Goal: Information Seeking & Learning: Learn about a topic

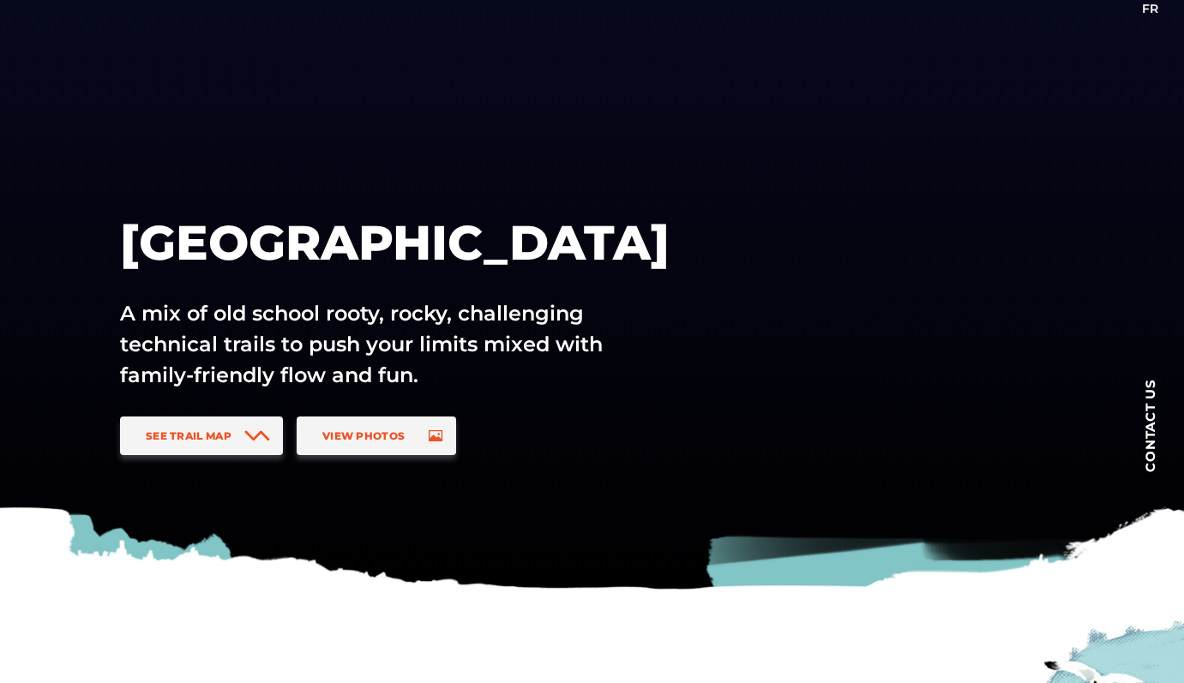
scroll to position [167, 0]
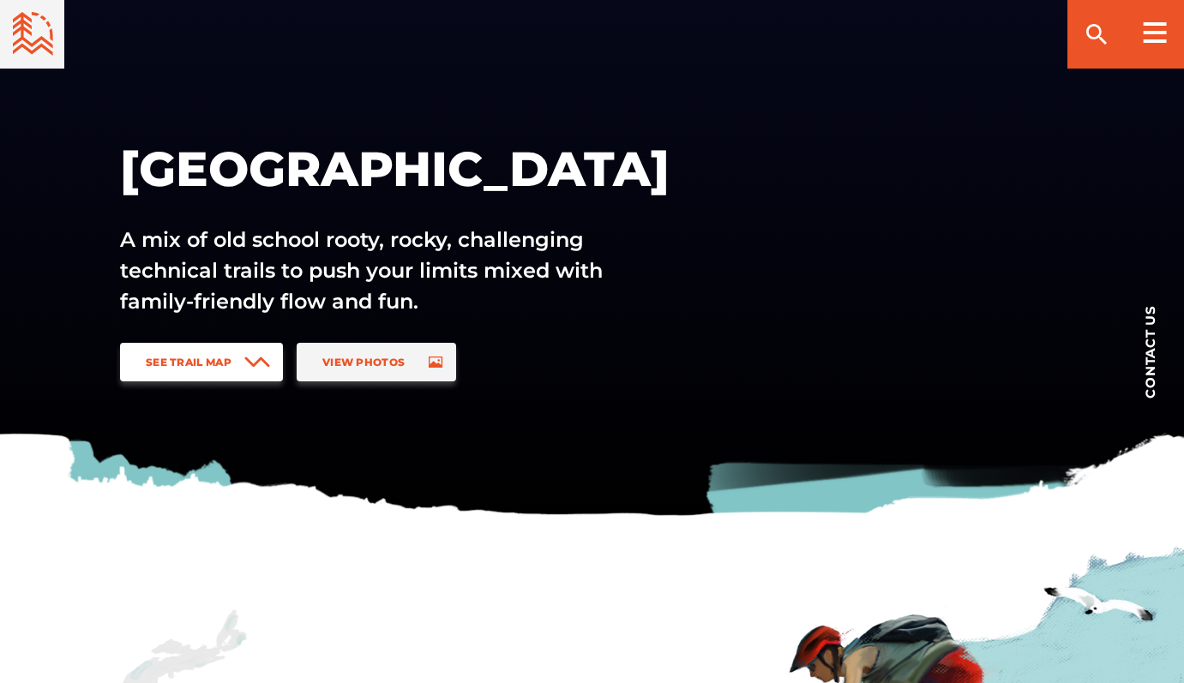
click at [212, 363] on span "See Trail Map" at bounding box center [189, 362] width 86 height 13
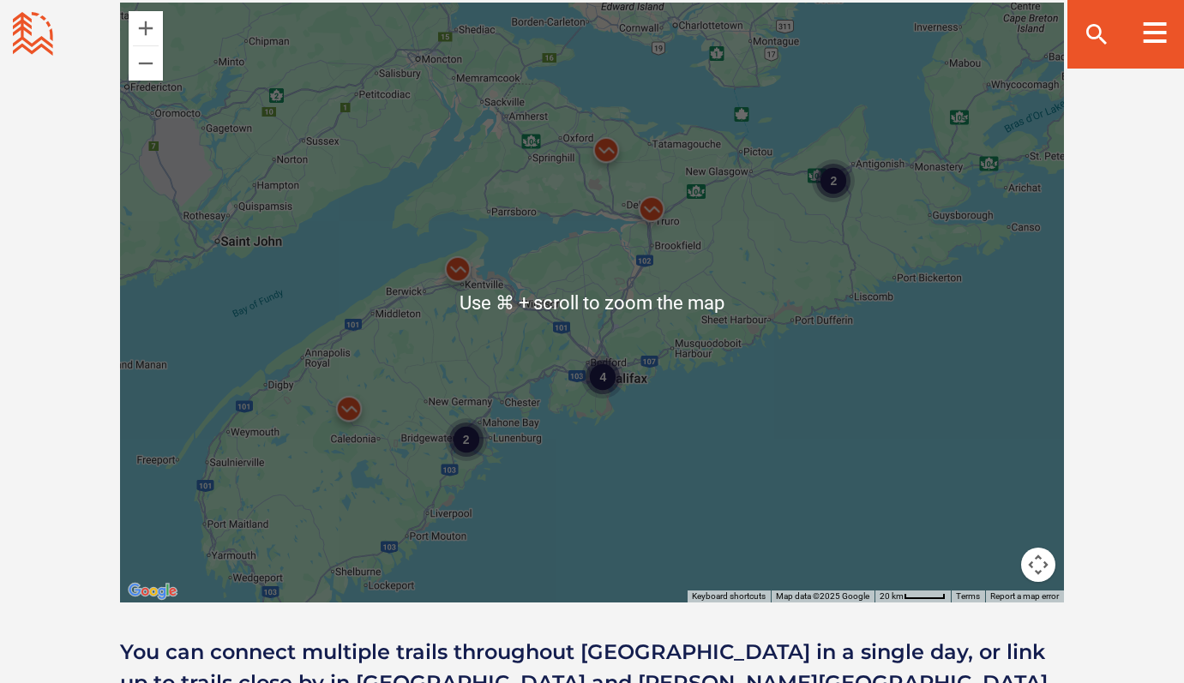
scroll to position [1567, 0]
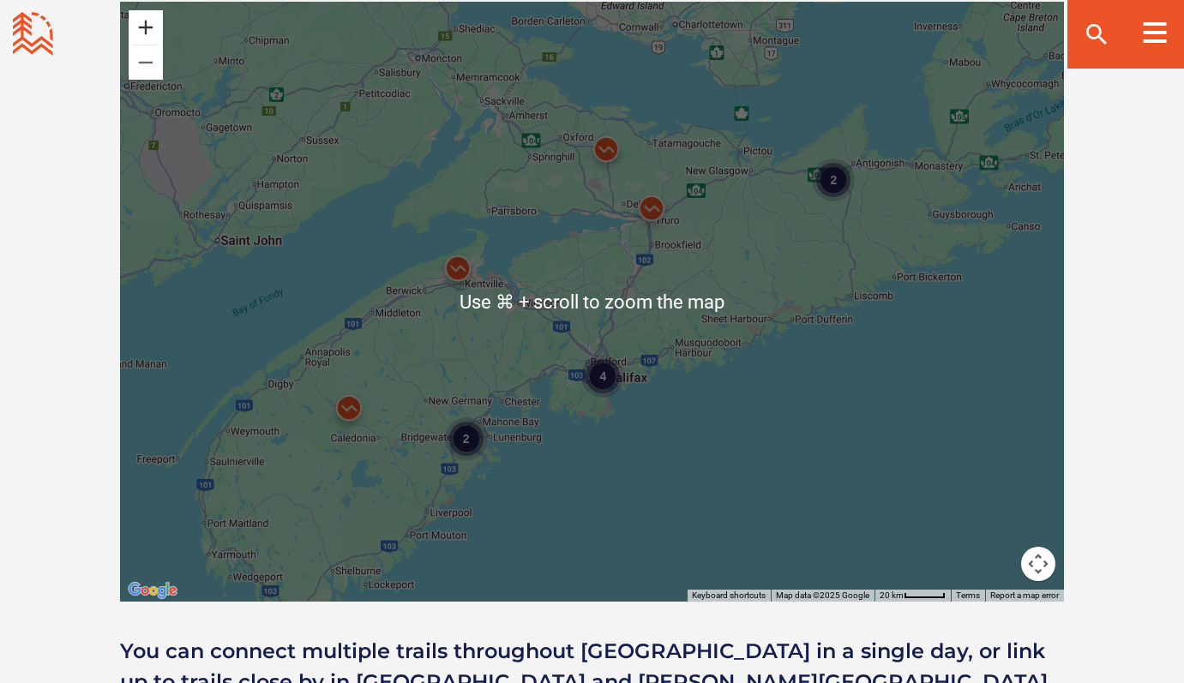
click at [159, 34] on button "Zoom in" at bounding box center [146, 27] width 34 height 34
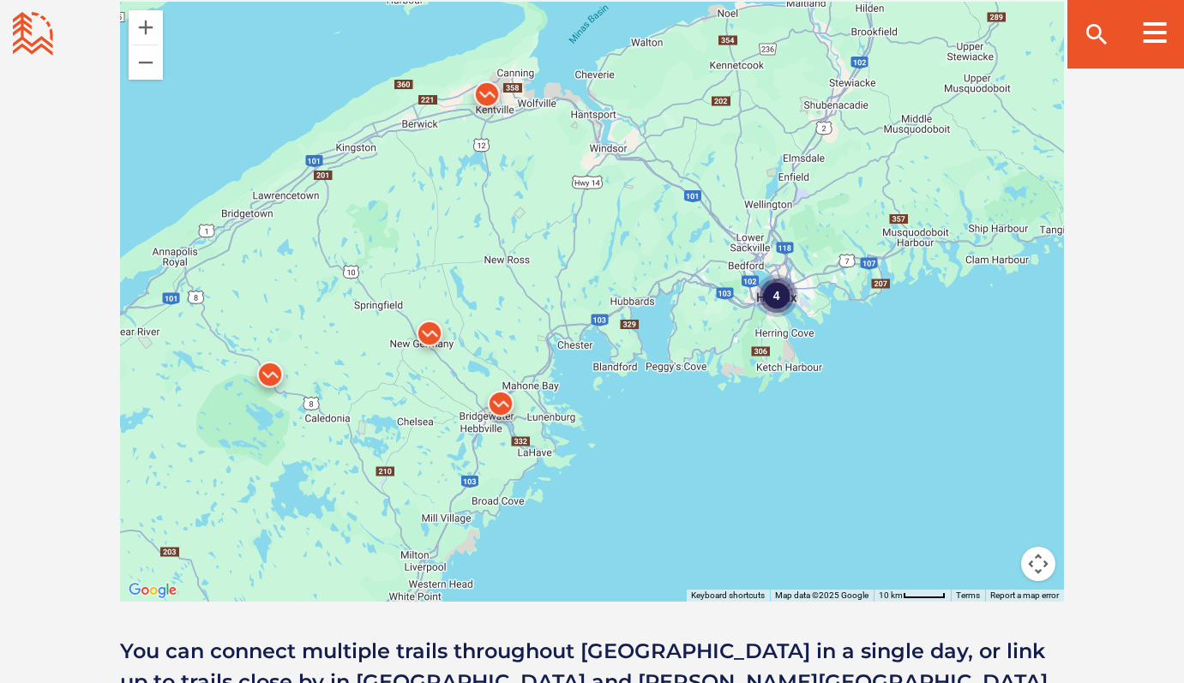
drag, startPoint x: 524, startPoint y: 484, endPoint x: 668, endPoint y: 336, distance: 206.7
click at [680, 338] on div "4 2" at bounding box center [592, 302] width 944 height 600
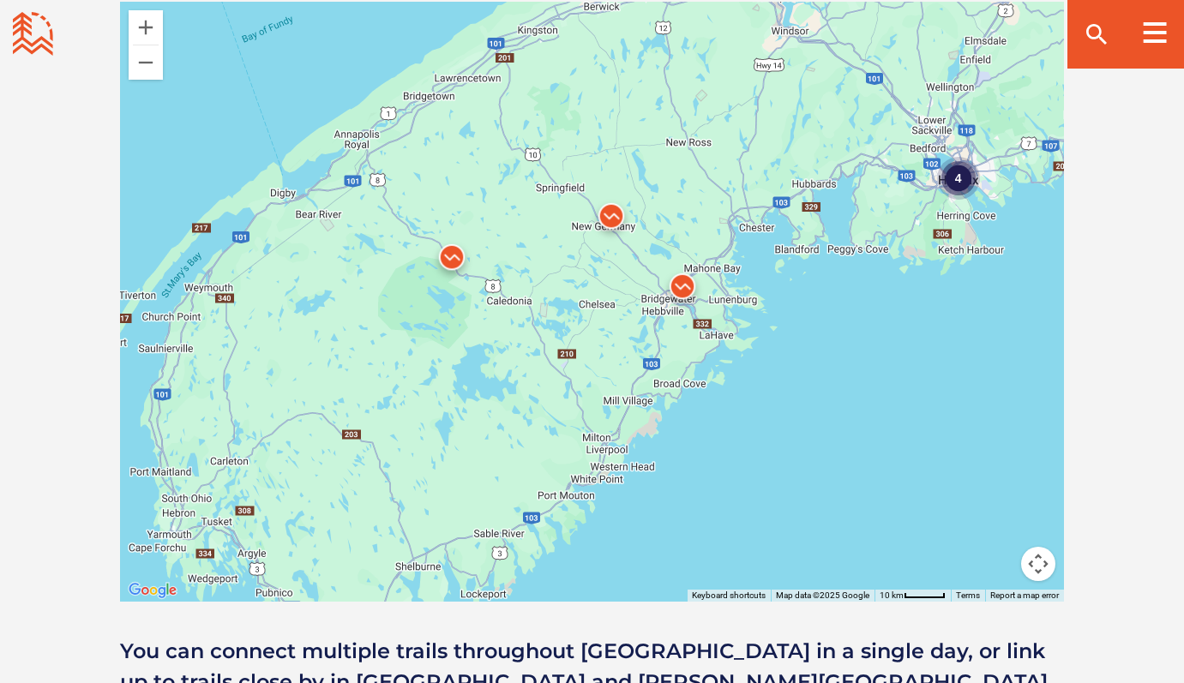
drag, startPoint x: 417, startPoint y: 421, endPoint x: 594, endPoint y: 306, distance: 211.4
click at [596, 308] on div "4 2" at bounding box center [592, 302] width 944 height 600
click at [453, 258] on img at bounding box center [451, 261] width 51 height 51
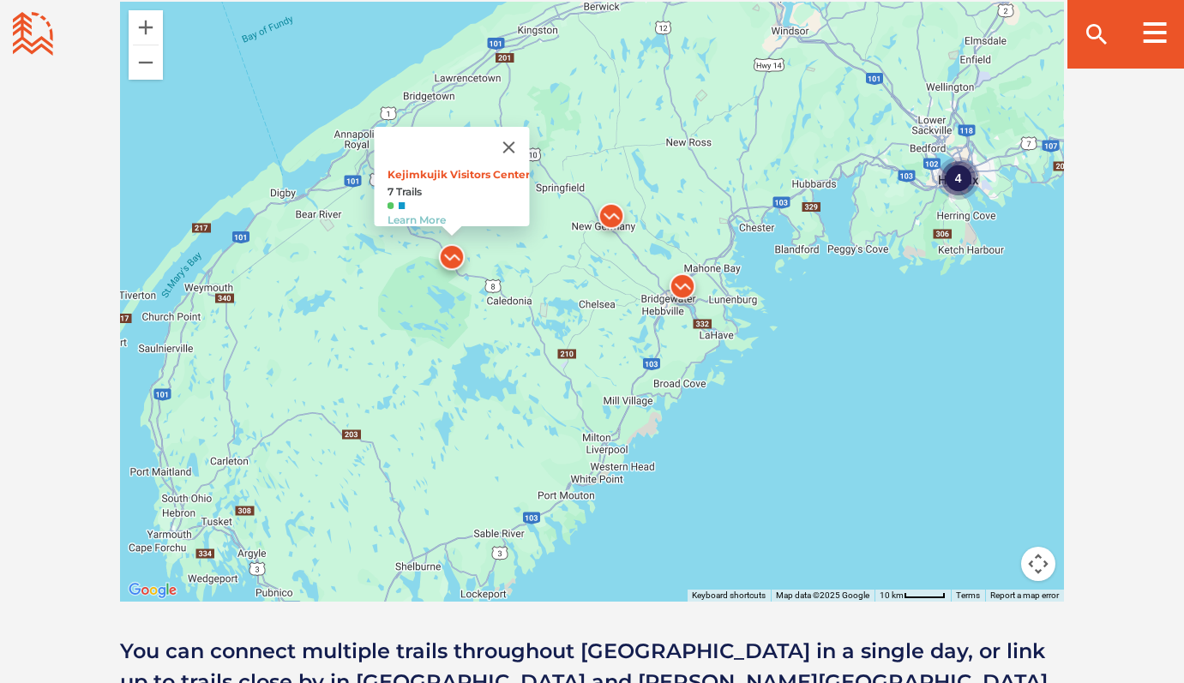
click at [609, 213] on img at bounding box center [611, 220] width 51 height 51
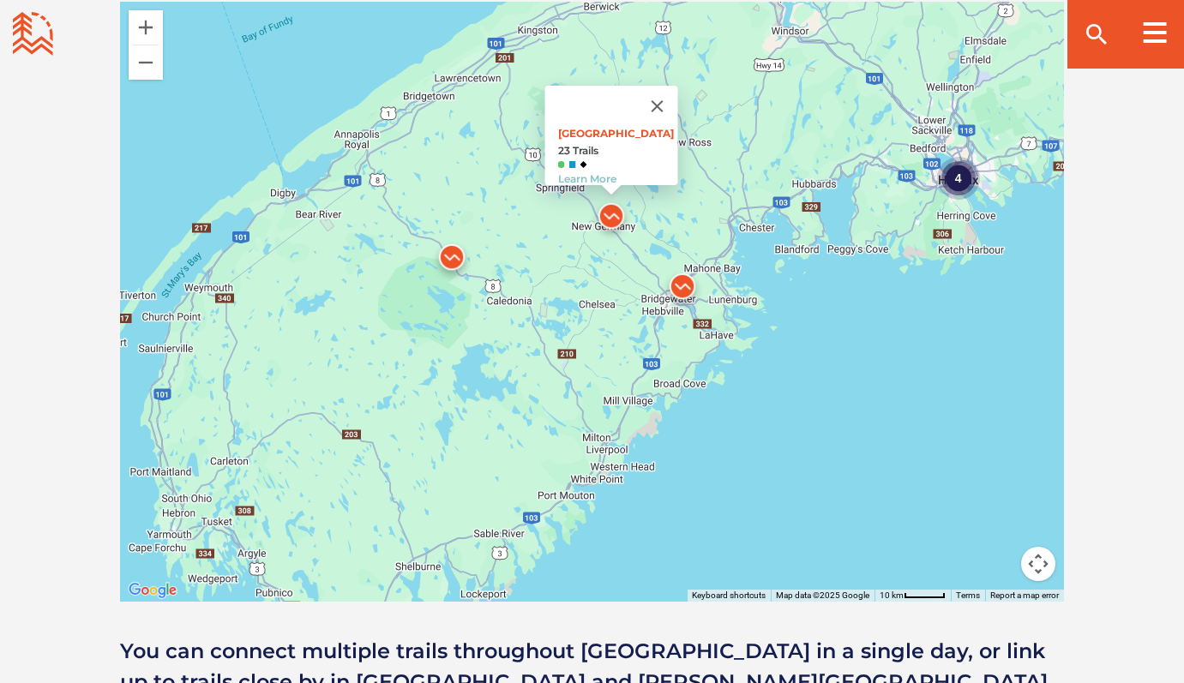
click at [451, 261] on img at bounding box center [451, 261] width 51 height 51
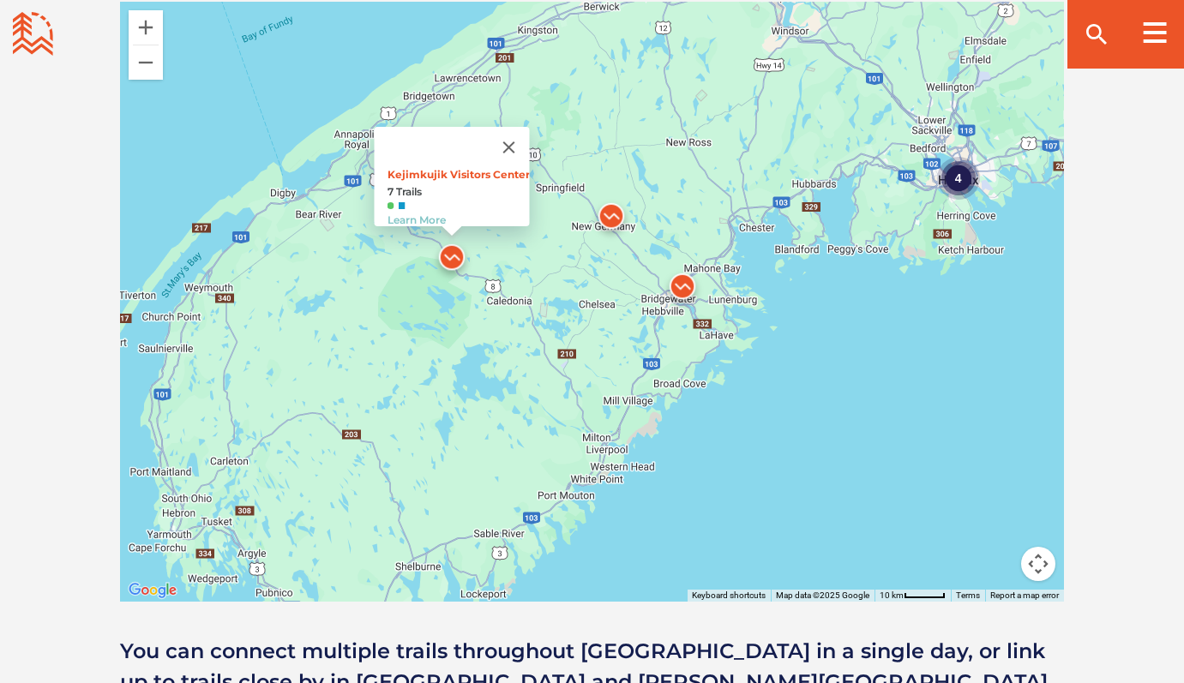
click at [613, 214] on img at bounding box center [611, 220] width 51 height 51
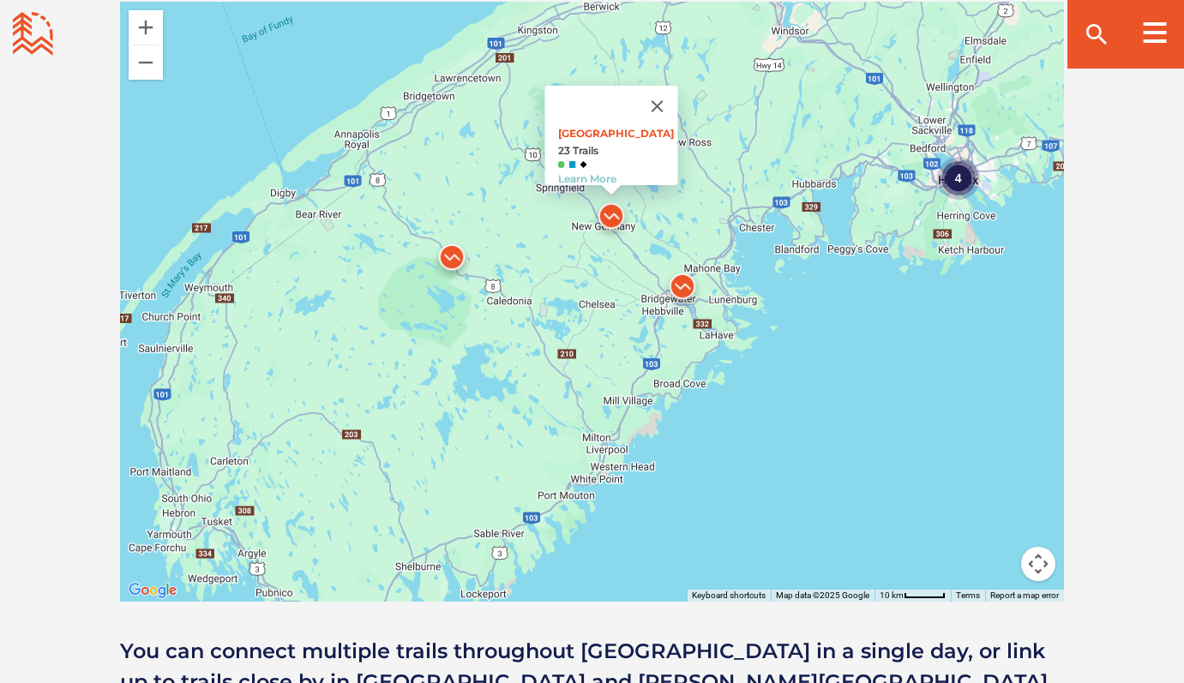
click at [681, 285] on img at bounding box center [682, 290] width 51 height 51
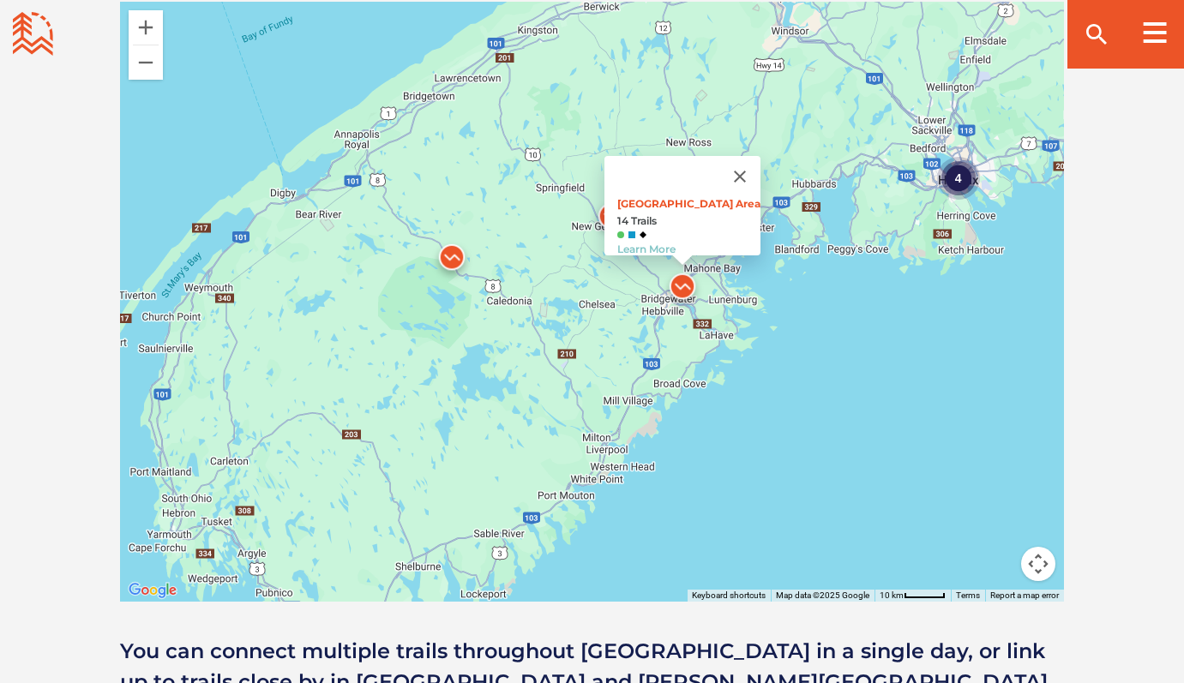
click at [452, 253] on img at bounding box center [451, 261] width 51 height 51
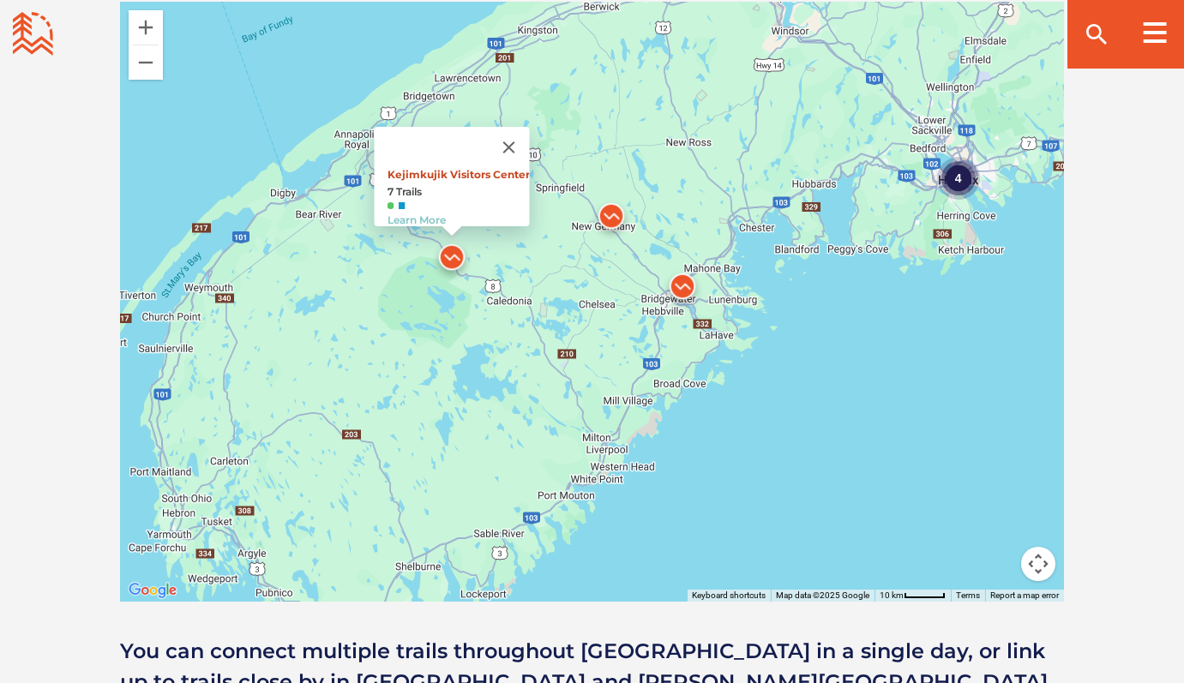
click at [456, 168] on link "Kejimkujik Visitors Center" at bounding box center [458, 174] width 142 height 13
click at [612, 213] on img at bounding box center [611, 220] width 51 height 51
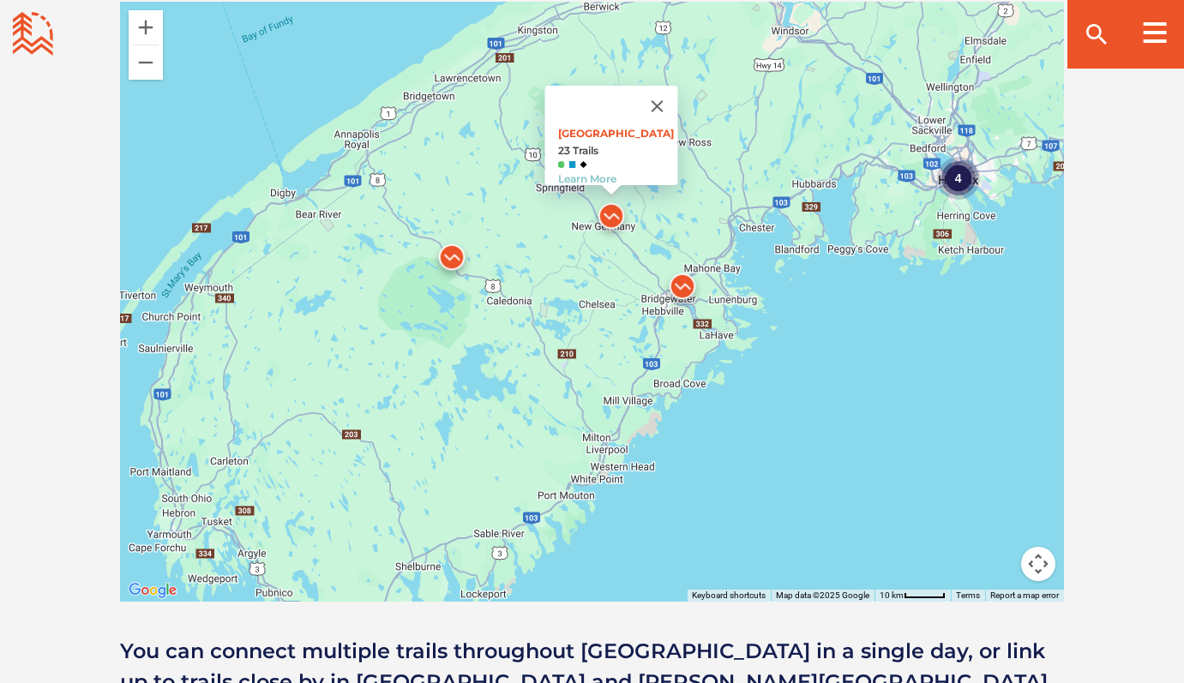
click at [680, 281] on img at bounding box center [682, 290] width 51 height 51
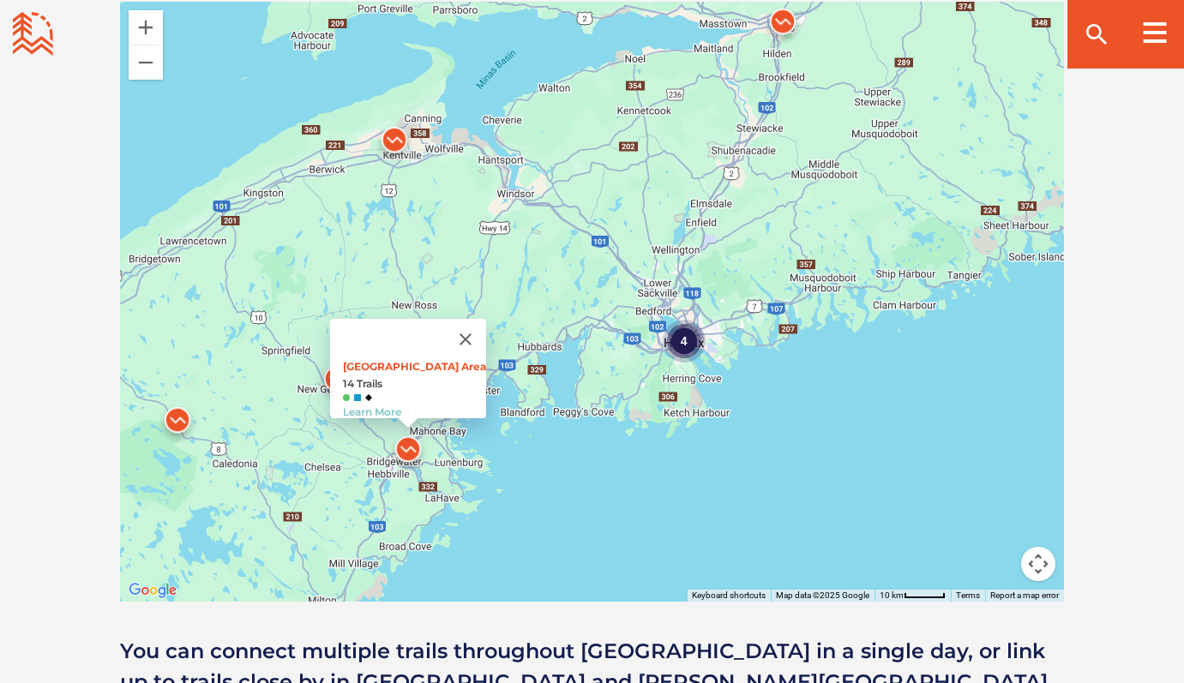
drag, startPoint x: 881, startPoint y: 274, endPoint x: 604, endPoint y: 433, distance: 319.1
click at [604, 441] on div "4 2 Main Parking Area 14 Trails Learn More" at bounding box center [592, 302] width 944 height 600
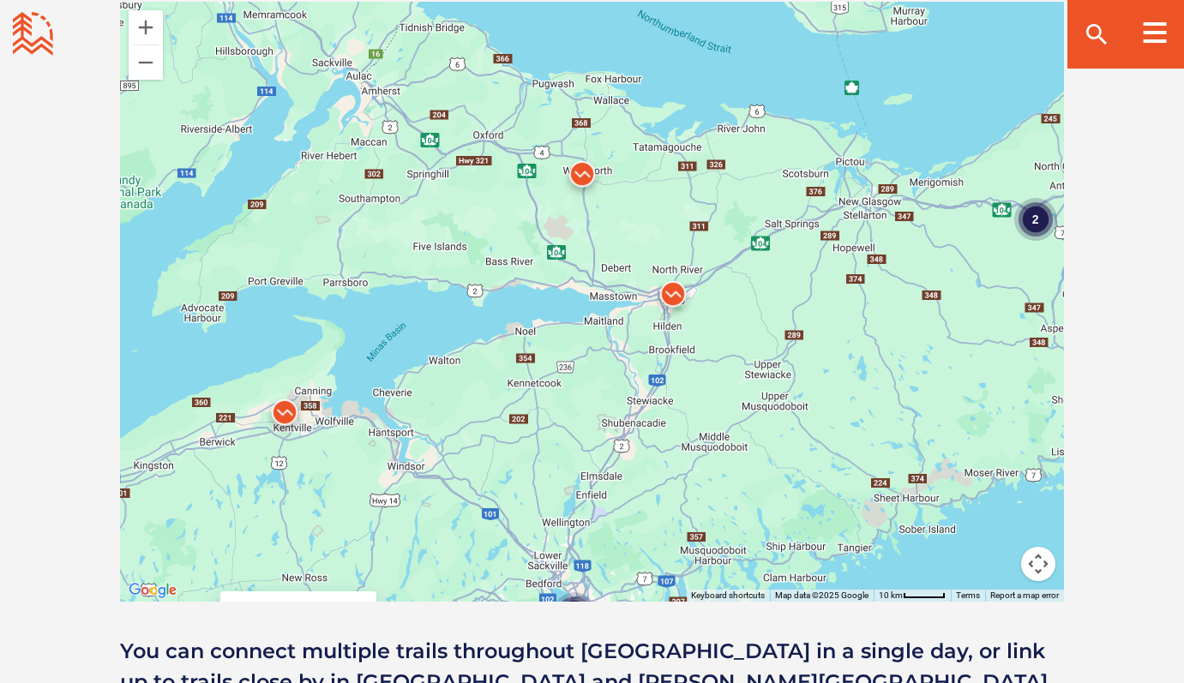
drag, startPoint x: 677, startPoint y: 135, endPoint x: 559, endPoint y: 435, distance: 322.5
click at [559, 435] on div "4 2 Main Parking Area 14 Trails Learn More" at bounding box center [592, 302] width 944 height 600
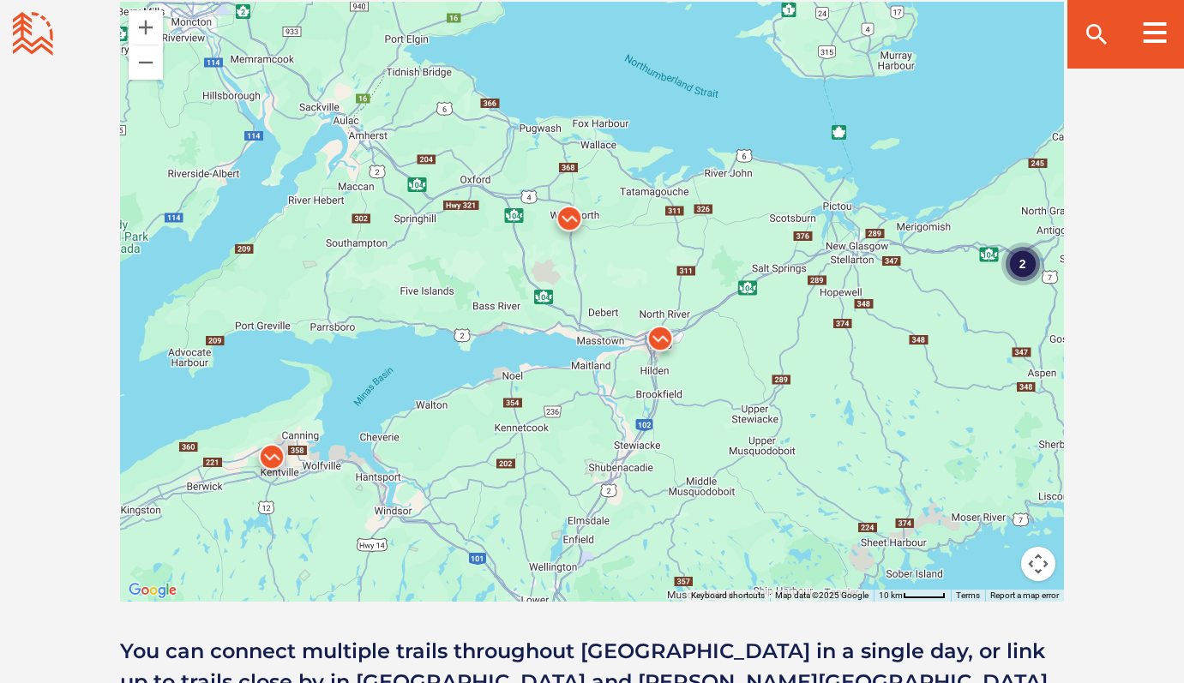
click at [665, 334] on img at bounding box center [659, 342] width 51 height 51
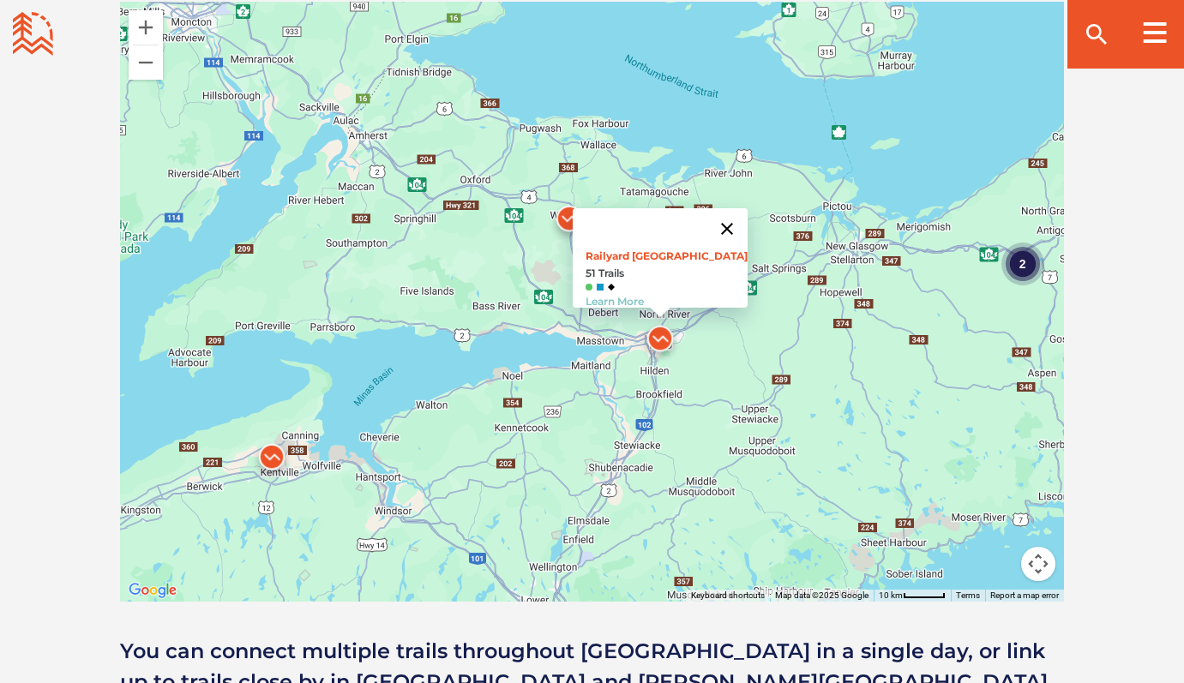
click at [728, 218] on button "Close" at bounding box center [726, 228] width 41 height 41
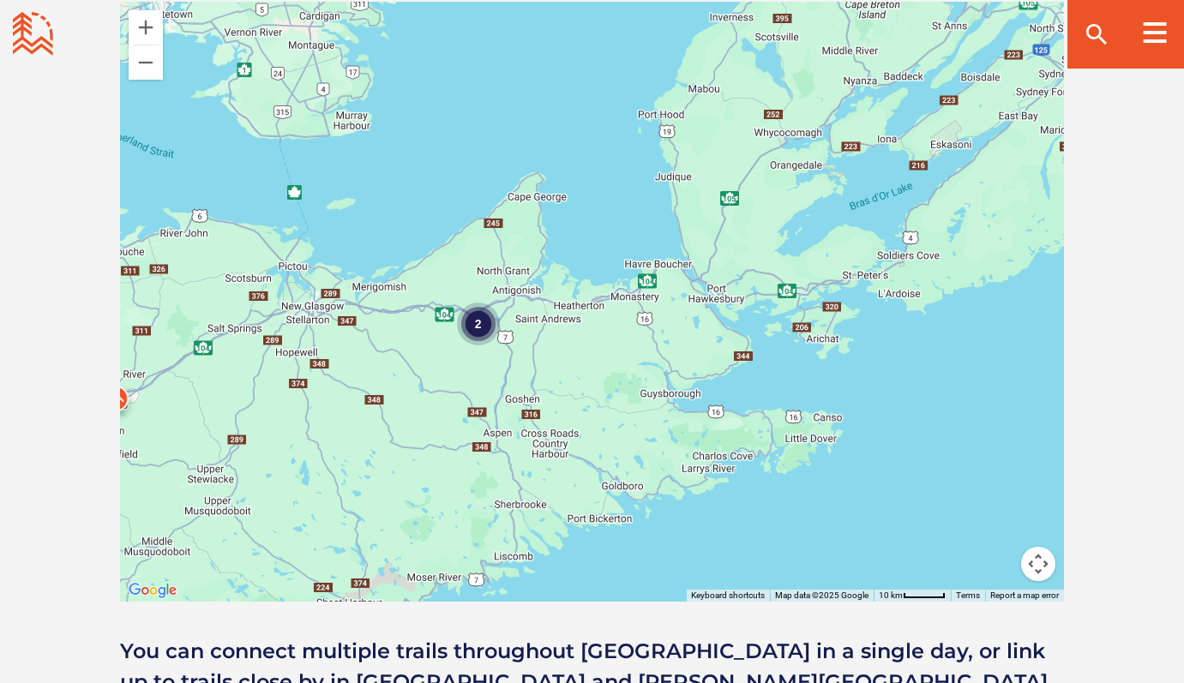
drag, startPoint x: 933, startPoint y: 365, endPoint x: 389, endPoint y: 422, distance: 546.5
click at [387, 426] on div "4 2" at bounding box center [592, 302] width 944 height 600
click at [489, 351] on div "4 2" at bounding box center [592, 302] width 944 height 600
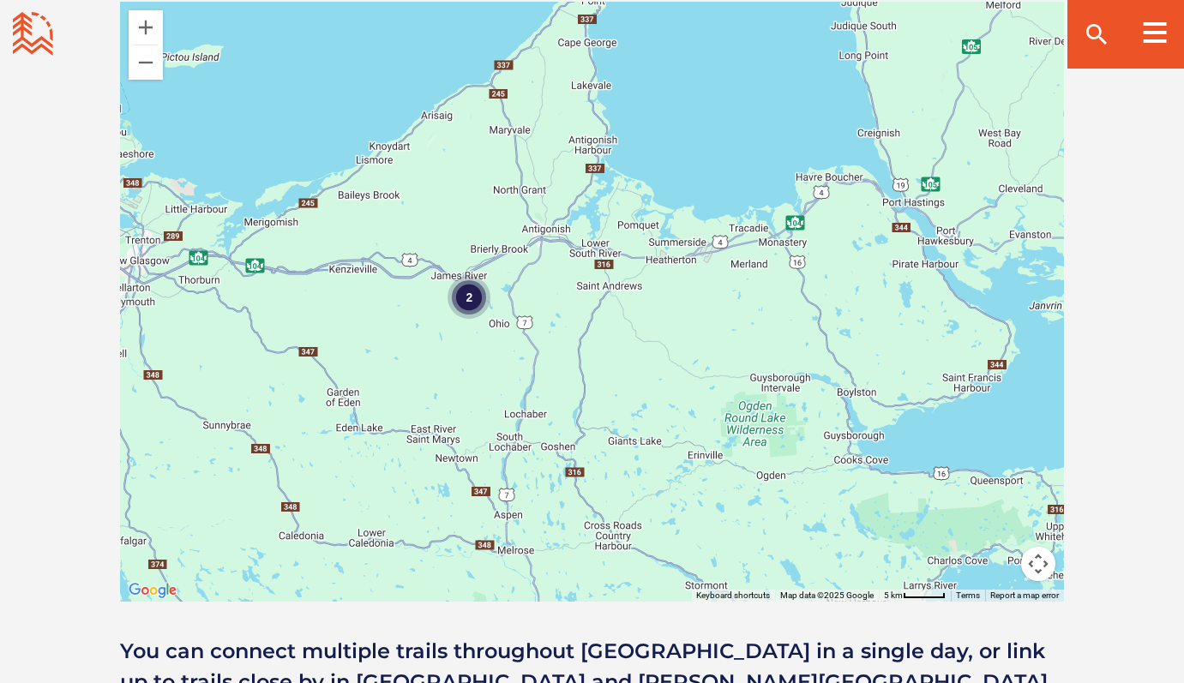
click at [462, 331] on div "2" at bounding box center [592, 302] width 944 height 600
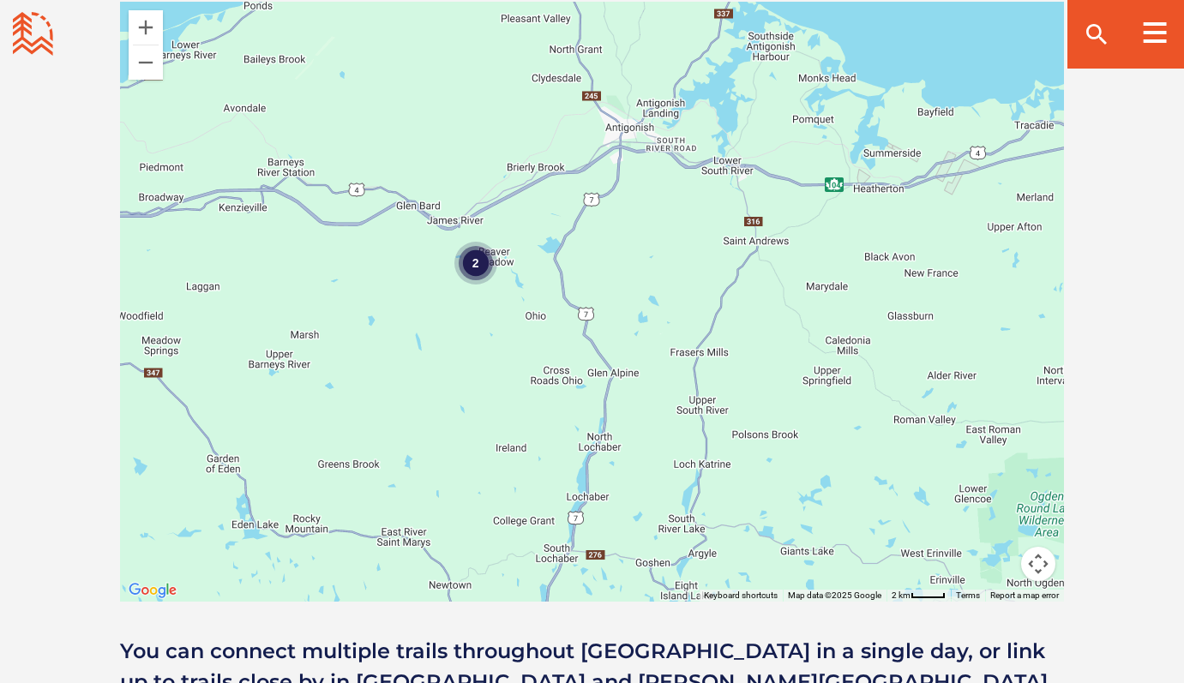
click at [462, 331] on div "2" at bounding box center [592, 302] width 944 height 600
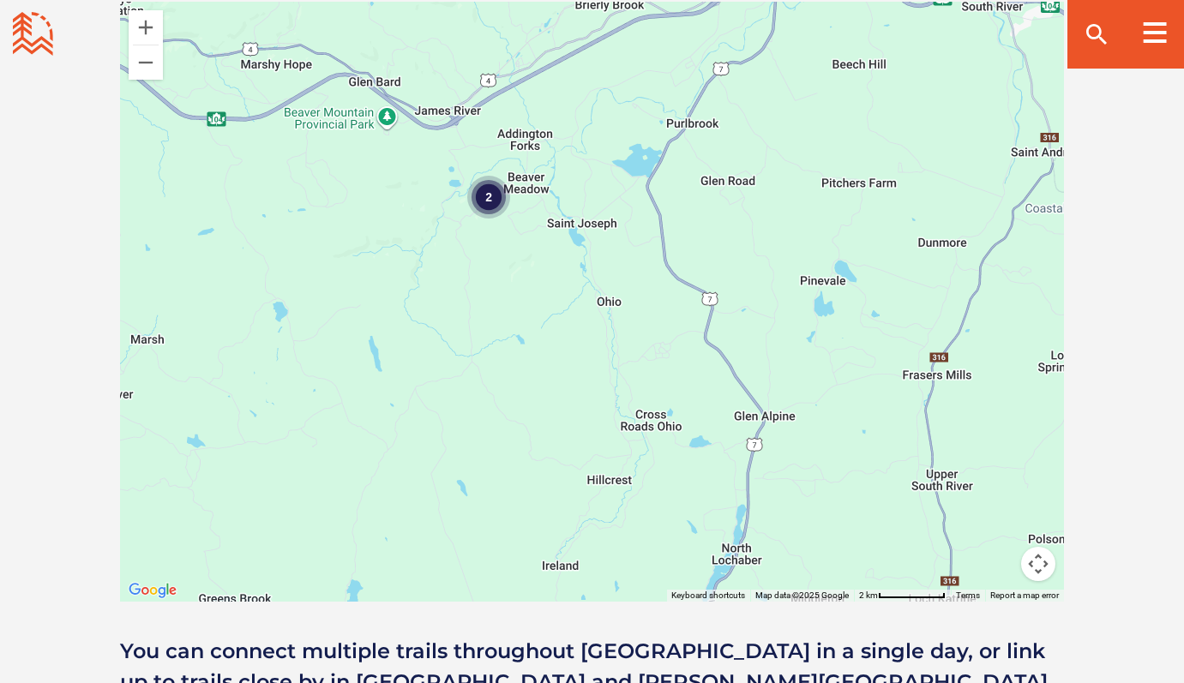
click at [496, 195] on div "2" at bounding box center [488, 197] width 43 height 43
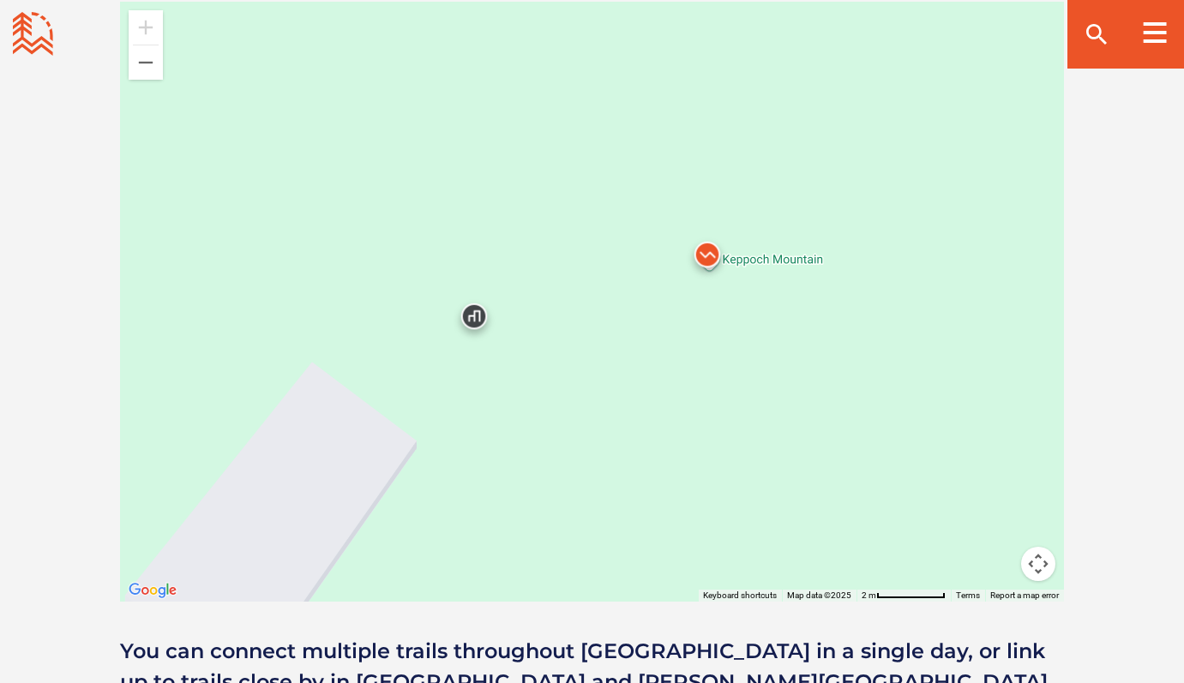
click at [707, 255] on img at bounding box center [707, 258] width 51 height 51
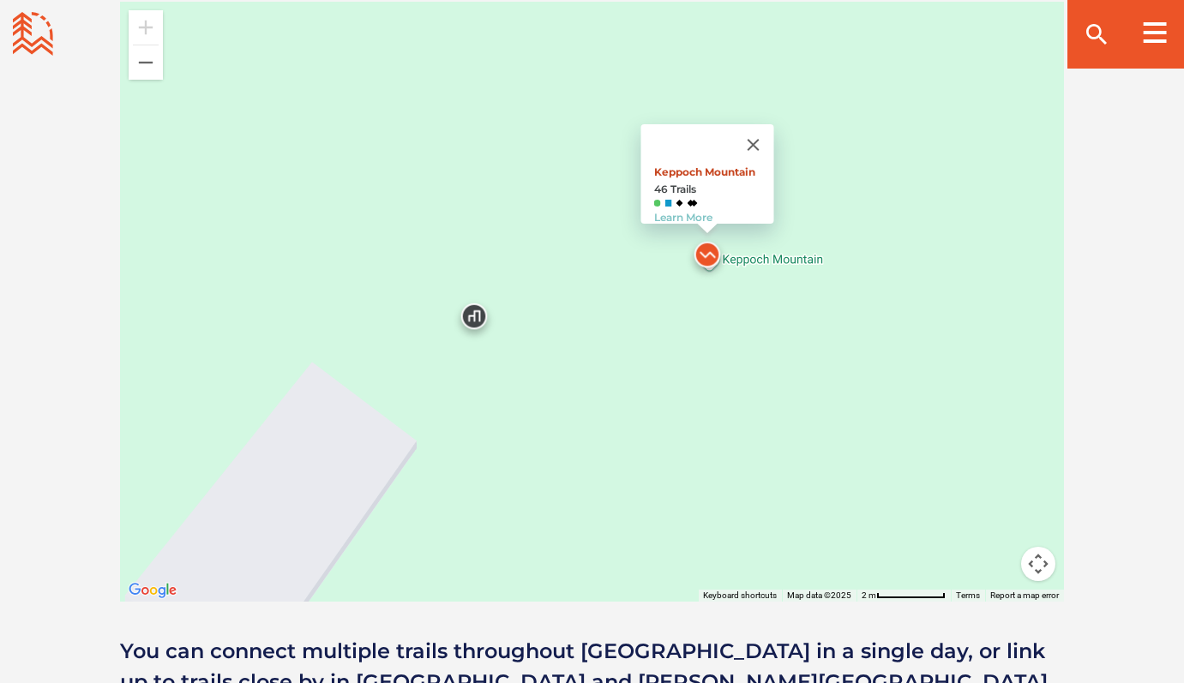
click at [717, 165] on link "Keppoch Mountain" at bounding box center [703, 171] width 101 height 13
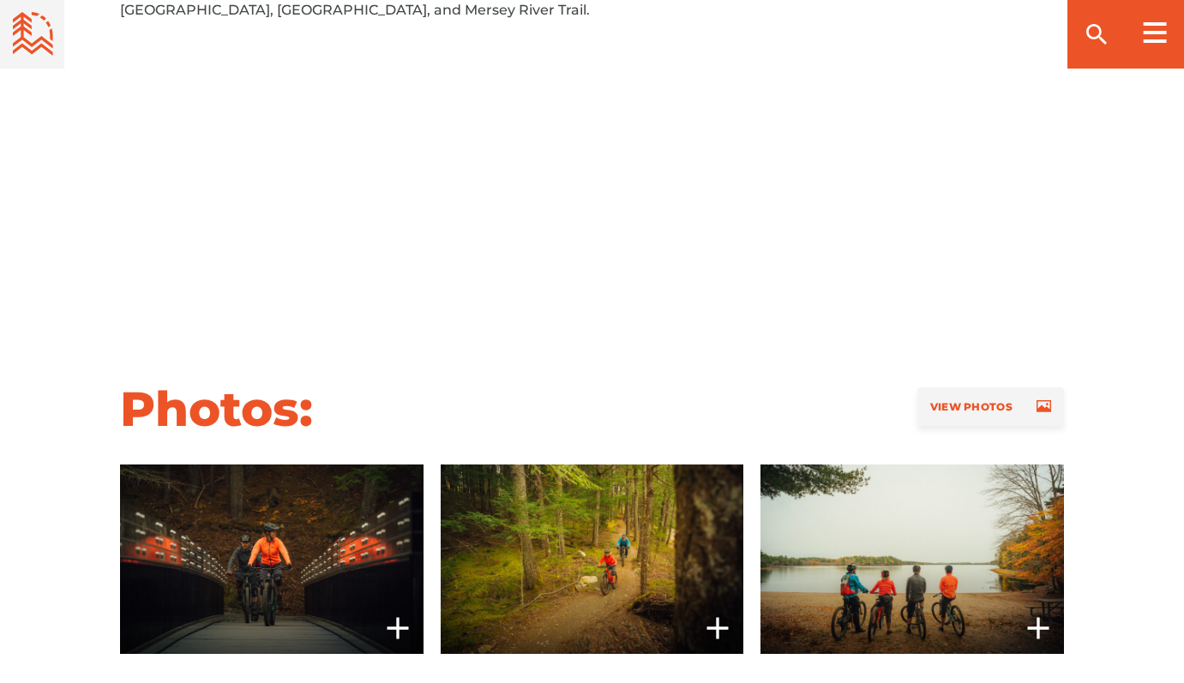
scroll to position [1092, 0]
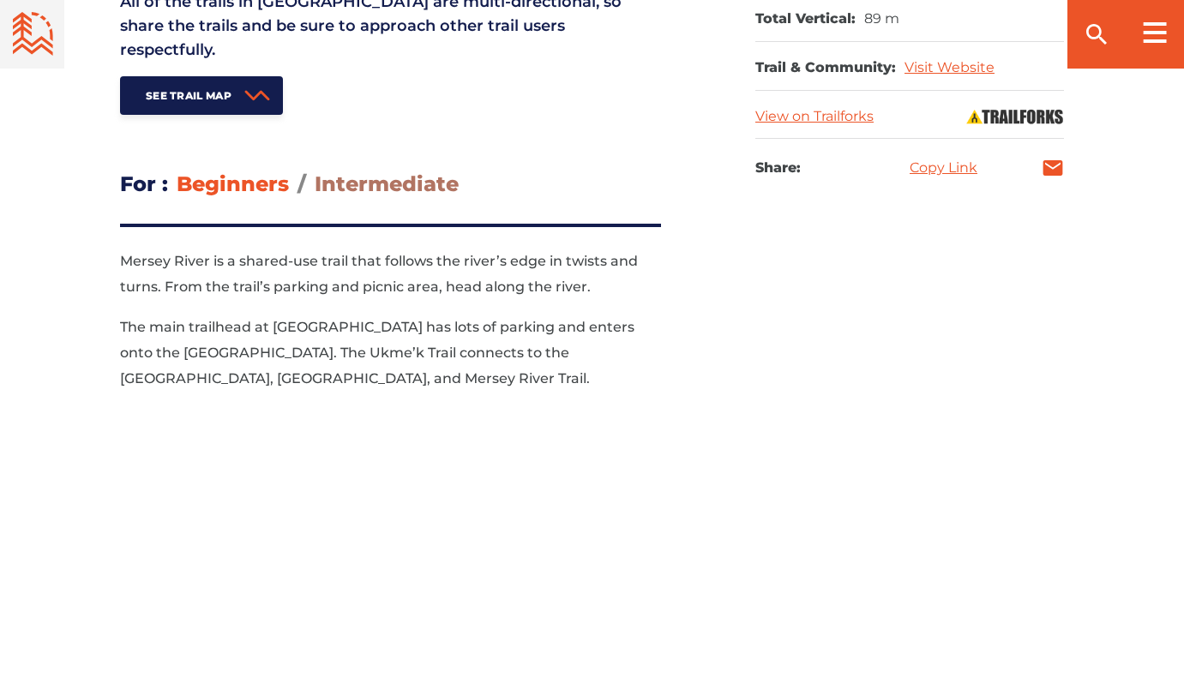
click at [382, 171] on span "Intermediate" at bounding box center [387, 183] width 144 height 25
click at [315, 171] on input "Intermediate" at bounding box center [315, 171] width 0 height 0
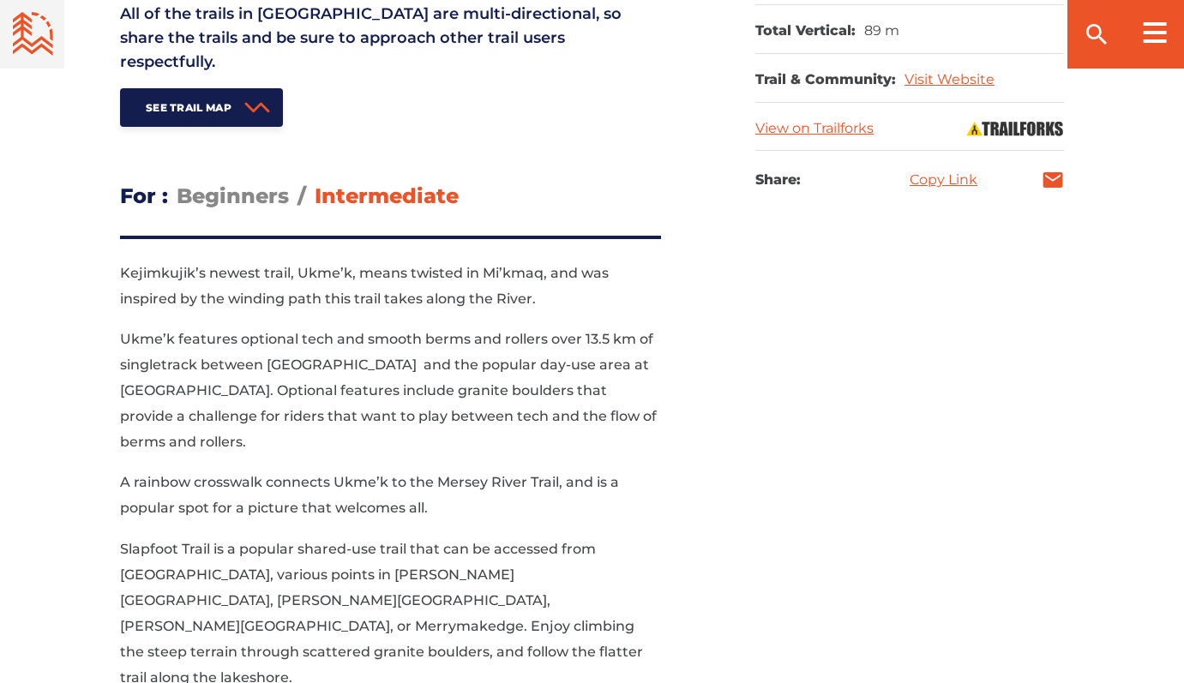
scroll to position [946, 0]
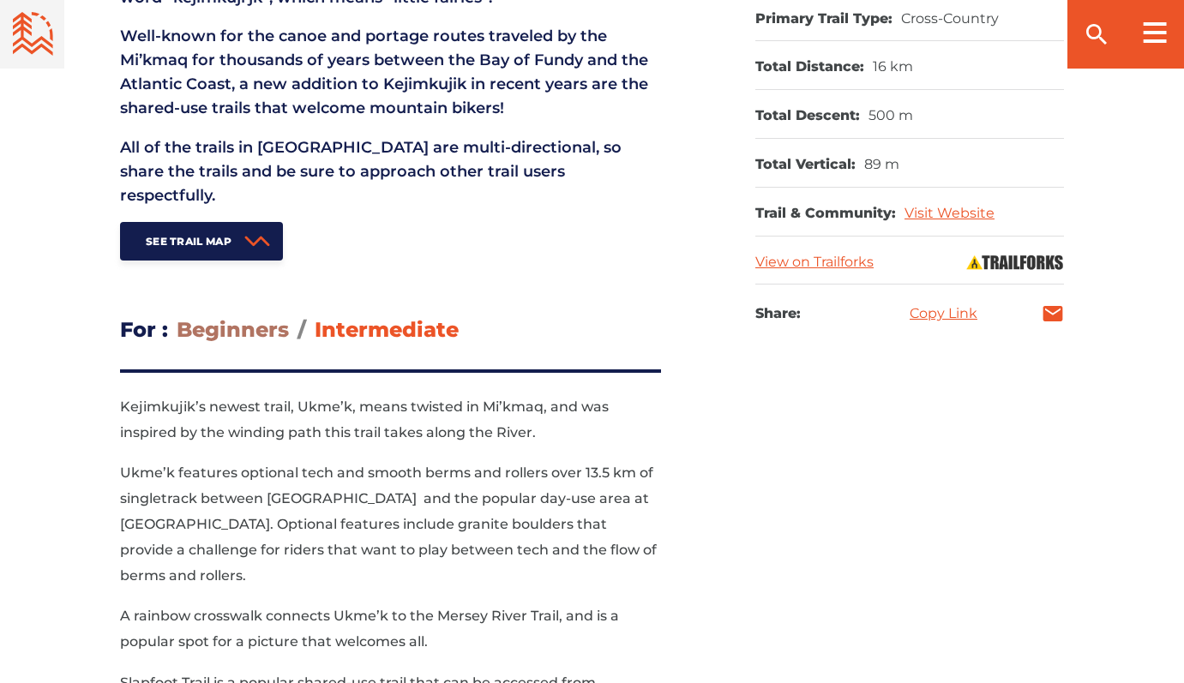
click at [224, 317] on span "Beginners" at bounding box center [233, 329] width 112 height 25
click at [177, 316] on input "Beginners" at bounding box center [177, 316] width 0 height 0
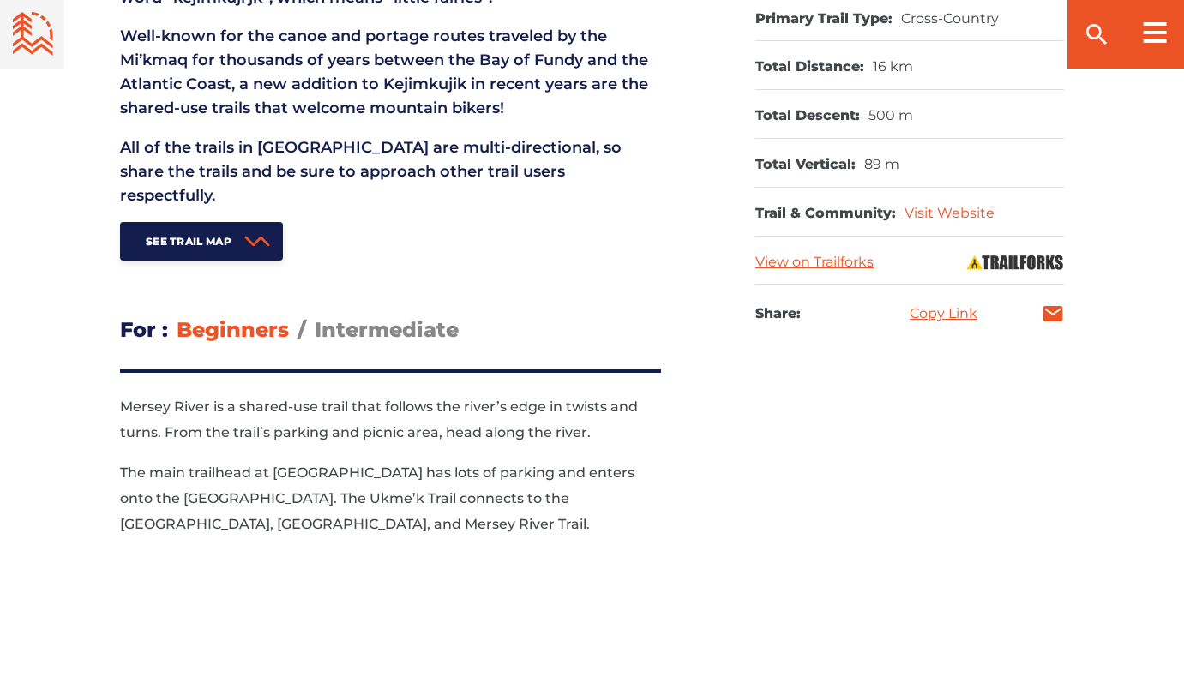
click at [436, 460] on p "The main trailhead at Mill Falls has lots of parking and enters onto the Ukme’k…" at bounding box center [390, 498] width 541 height 77
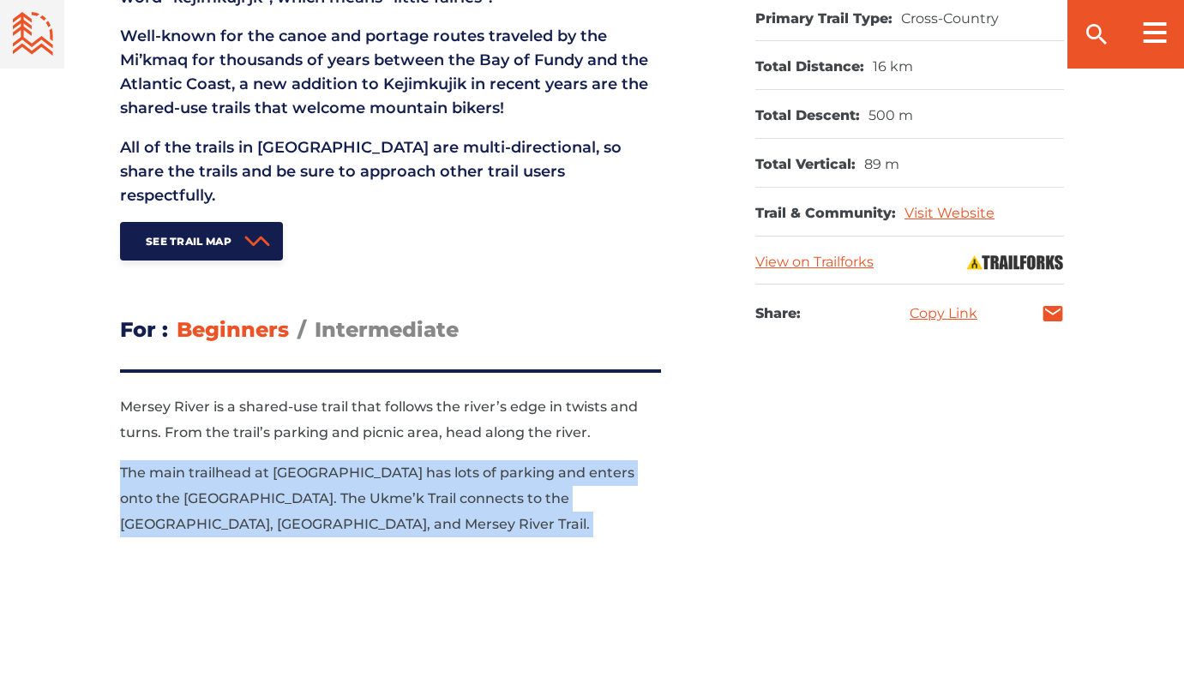
click at [436, 460] on p "The main trailhead at Mill Falls has lots of parking and enters onto the Ukme’k…" at bounding box center [390, 498] width 541 height 77
click at [369, 471] on p "The main trailhead at Mill Falls has lots of parking and enters onto the Ukme’k…" at bounding box center [390, 498] width 541 height 77
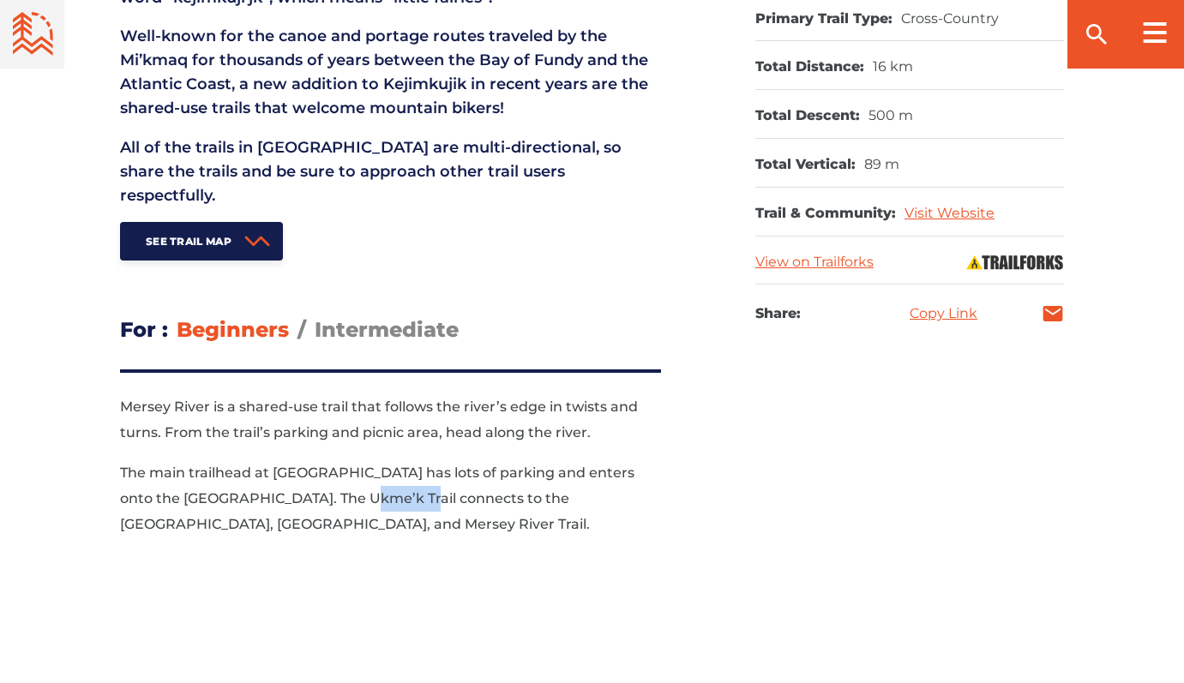
click at [369, 471] on p "The main trailhead at Mill Falls has lots of parking and enters onto the Ukme’k…" at bounding box center [390, 498] width 541 height 77
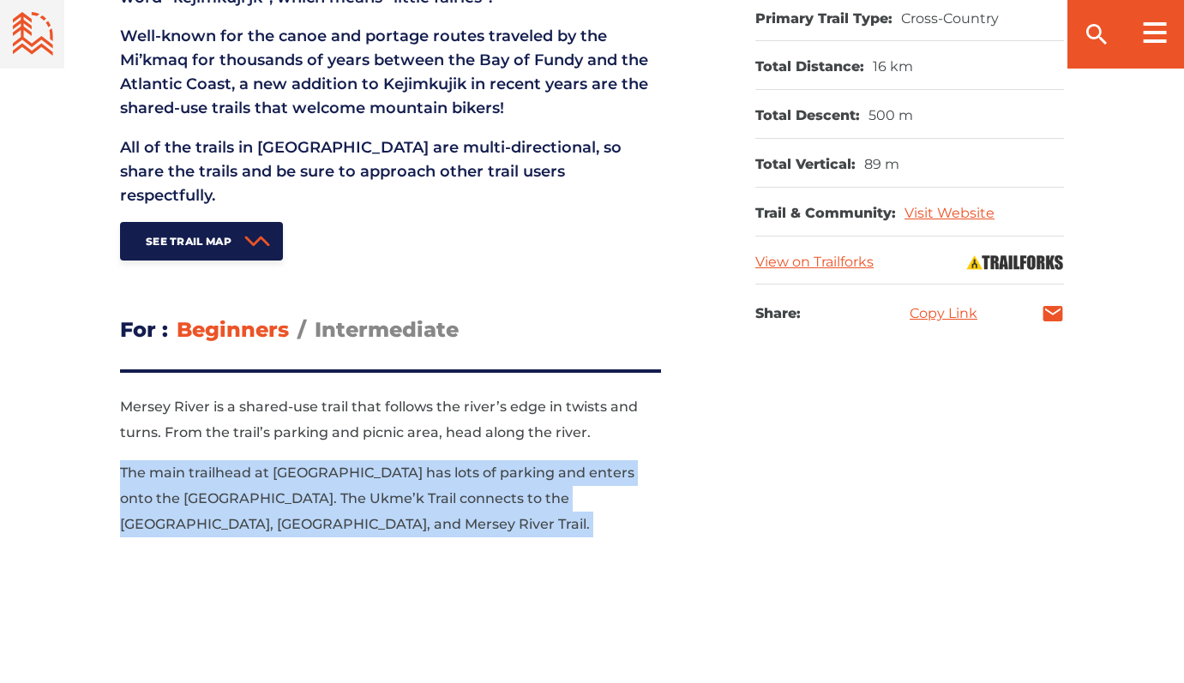
click at [369, 471] on p "The main trailhead at Mill Falls has lots of parking and enters onto the Ukme’k…" at bounding box center [390, 498] width 541 height 77
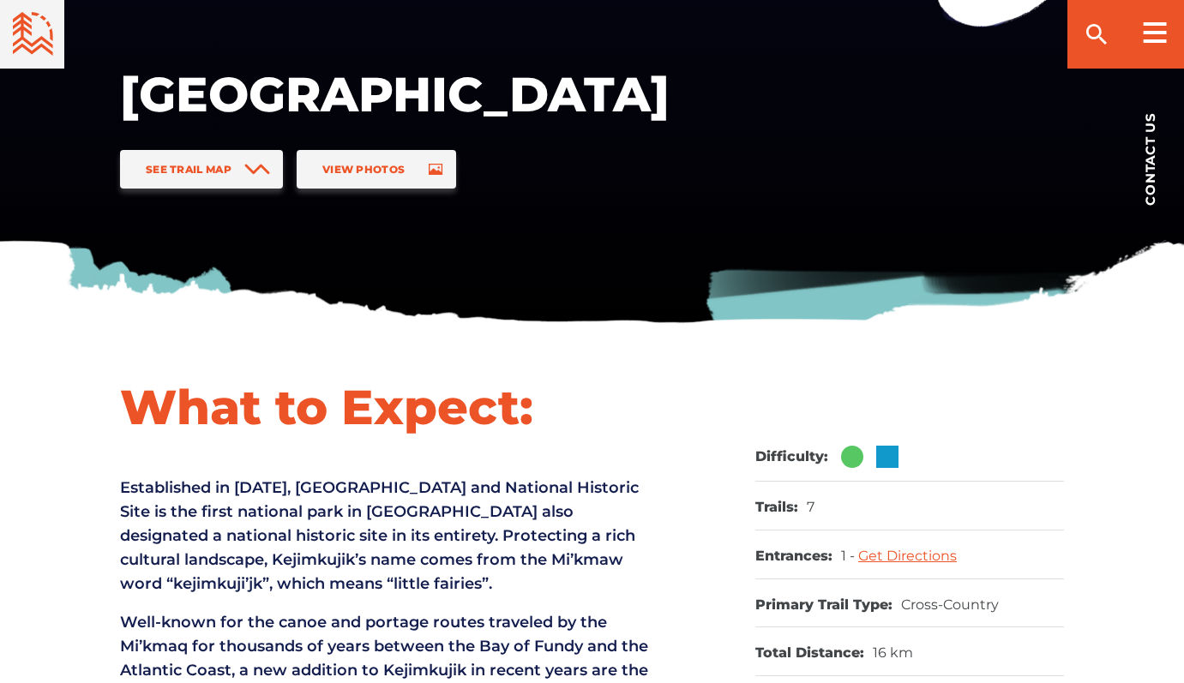
scroll to position [23, 0]
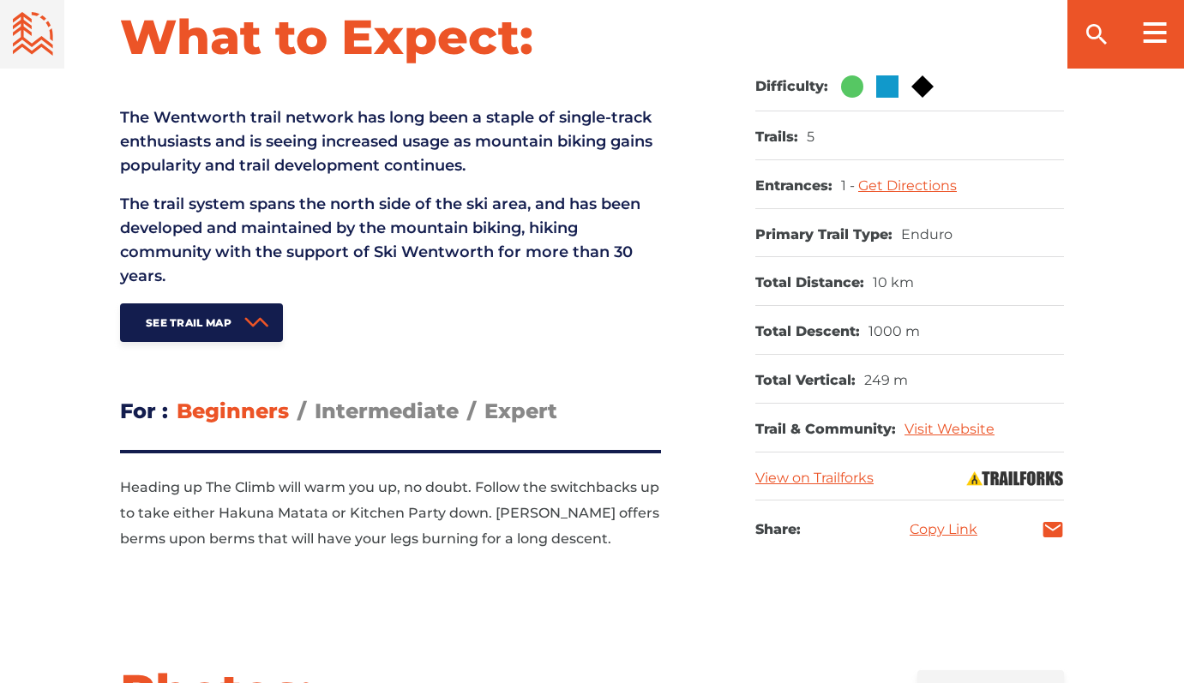
scroll to position [595, 0]
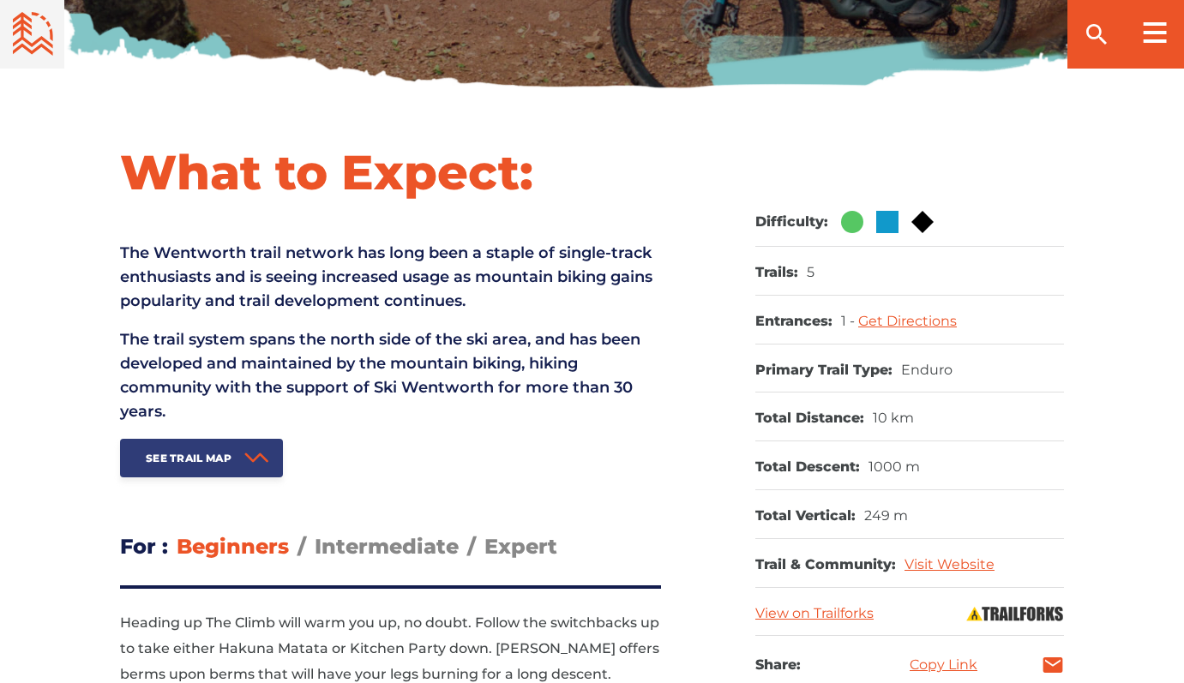
click at [219, 457] on span "See Trail Map" at bounding box center [189, 458] width 86 height 13
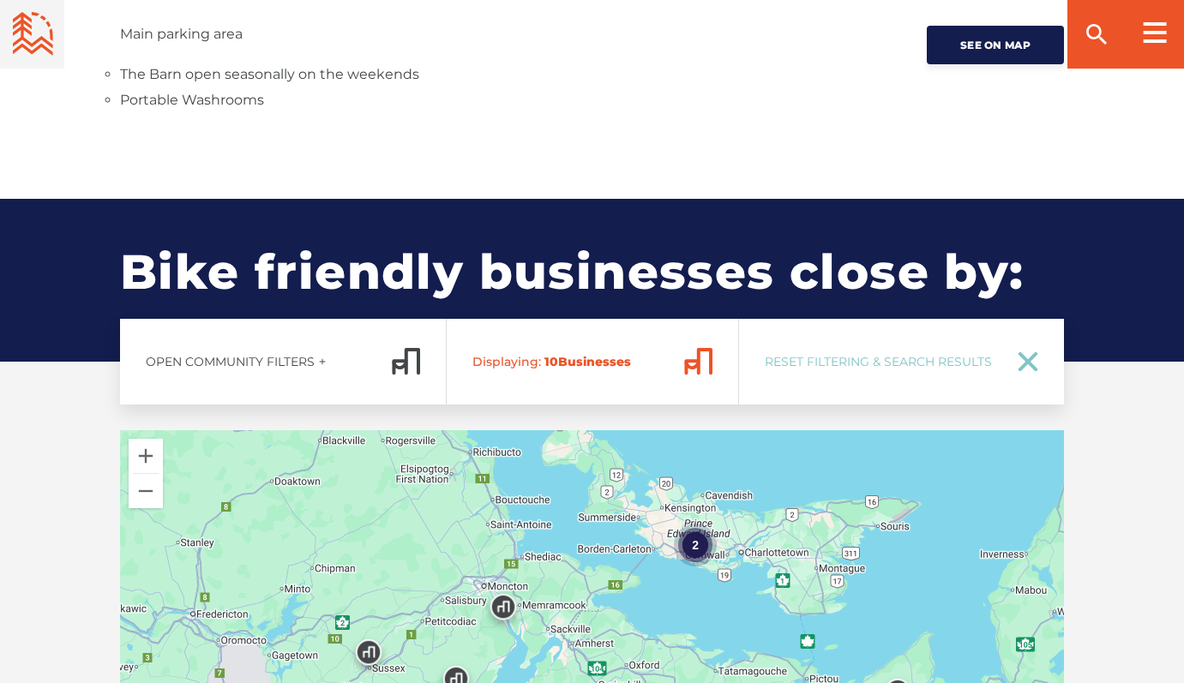
scroll to position [2155, 0]
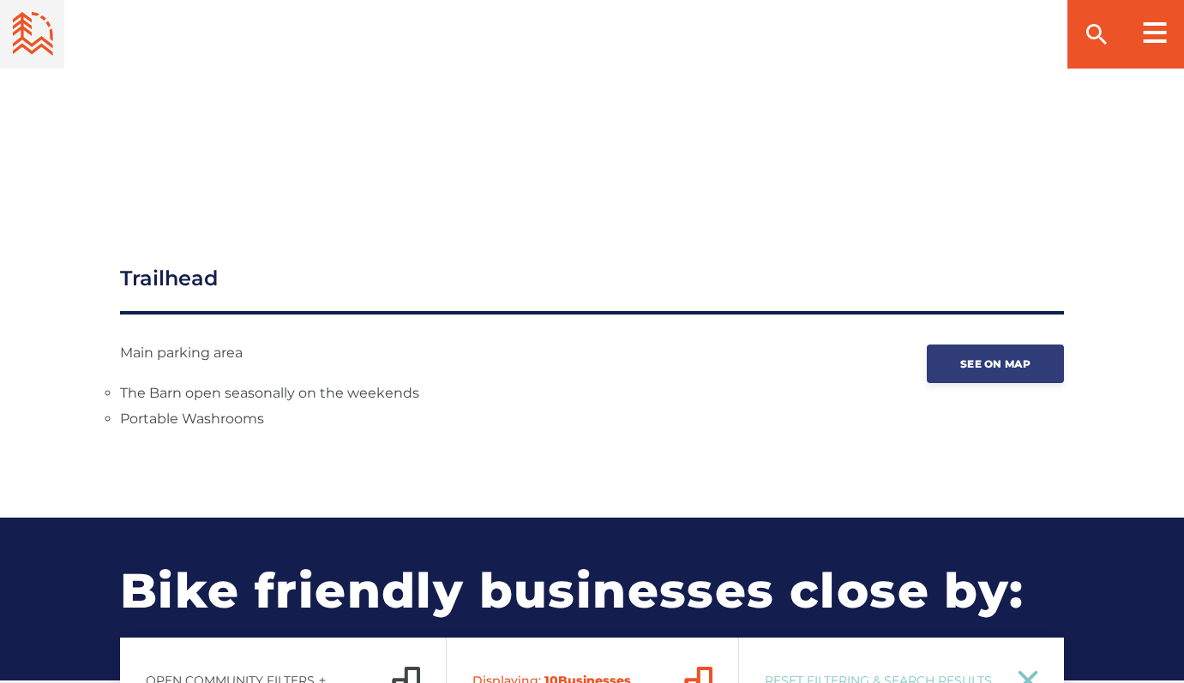
click at [1001, 362] on span "See on map" at bounding box center [995, 363] width 70 height 13
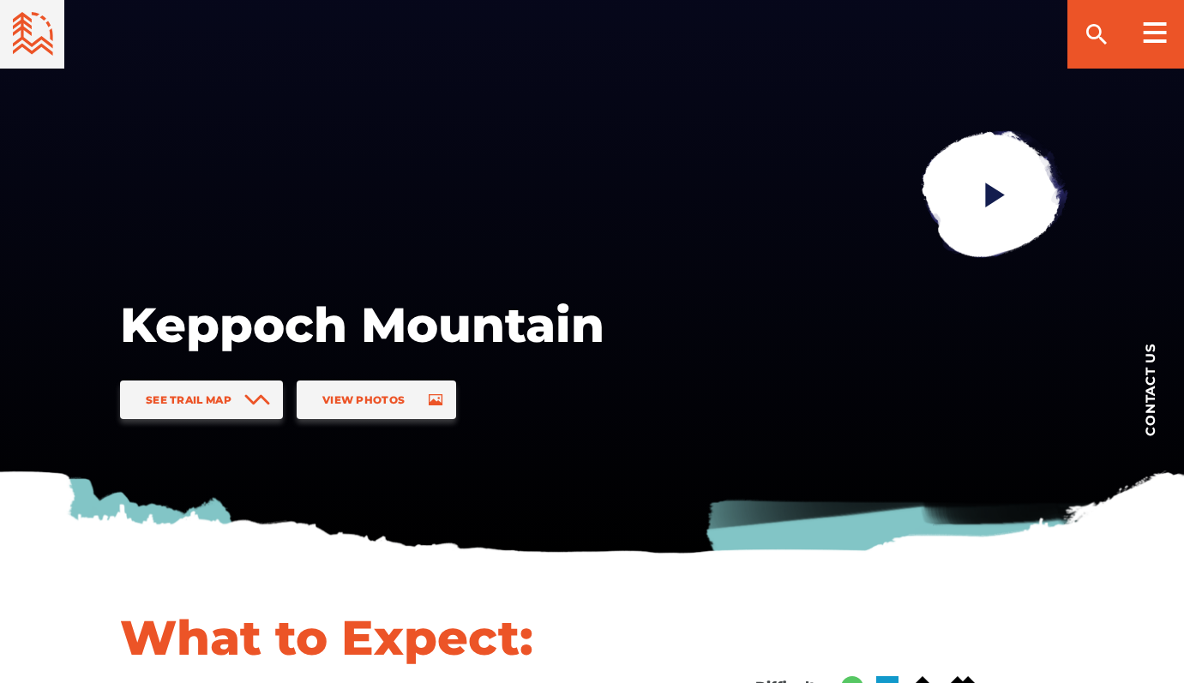
scroll to position [193, 0]
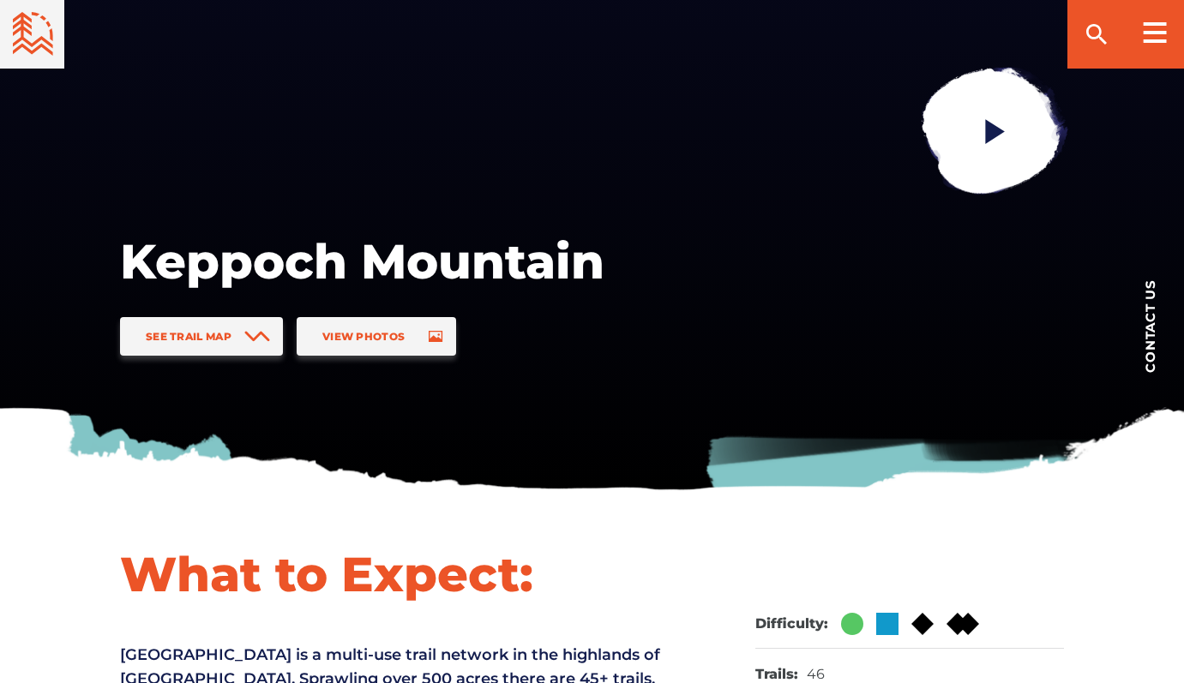
click at [223, 261] on h1 "Keppoch Mountain" at bounding box center [394, 261] width 549 height 60
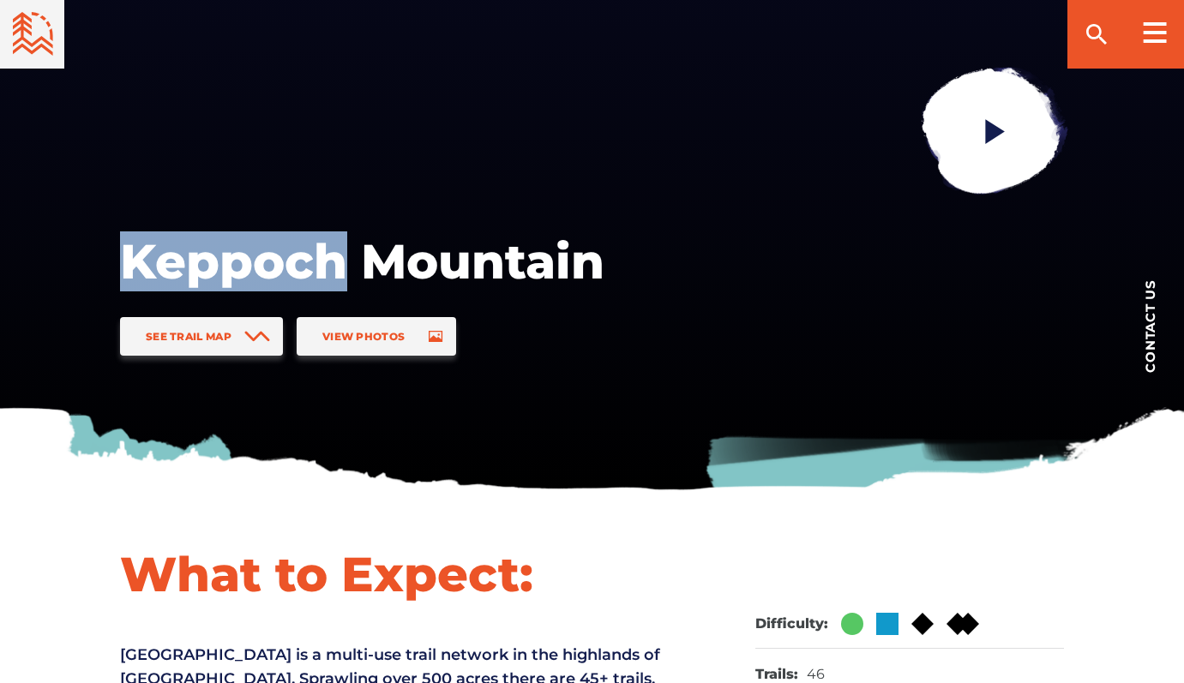
click at [223, 261] on h1 "Keppoch Mountain" at bounding box center [394, 261] width 549 height 60
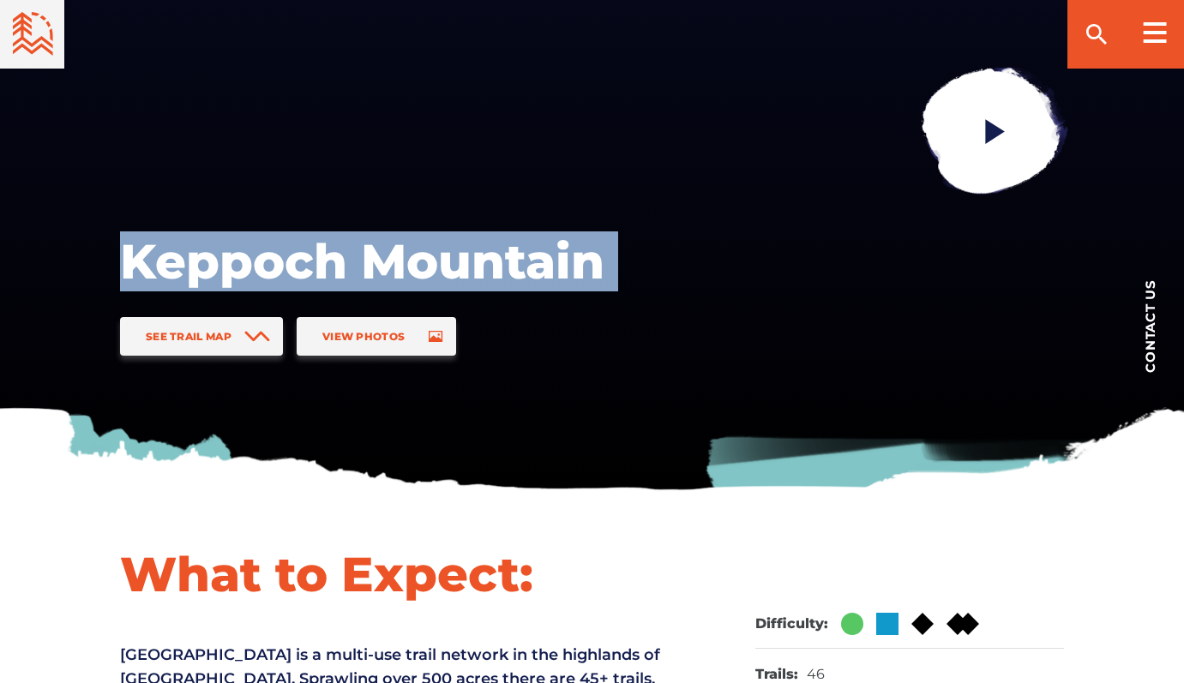
click at [223, 261] on h1 "Keppoch Mountain" at bounding box center [394, 261] width 549 height 60
copy div "Keppoch Mountain"
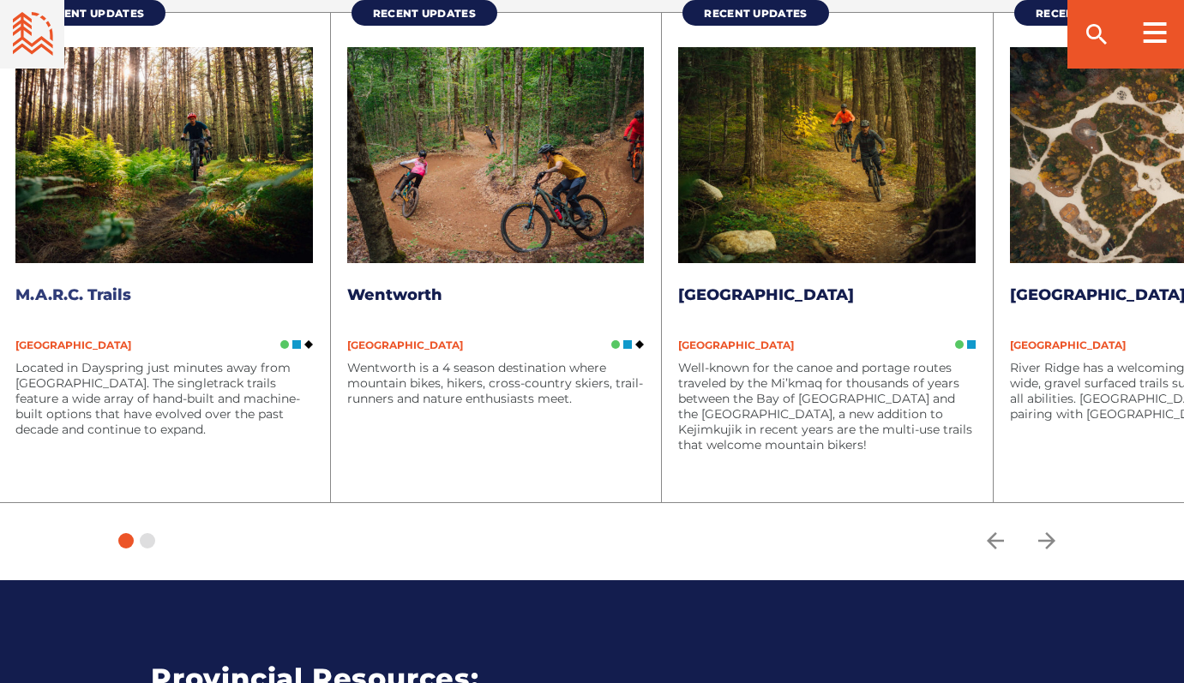
scroll to position [2337, 0]
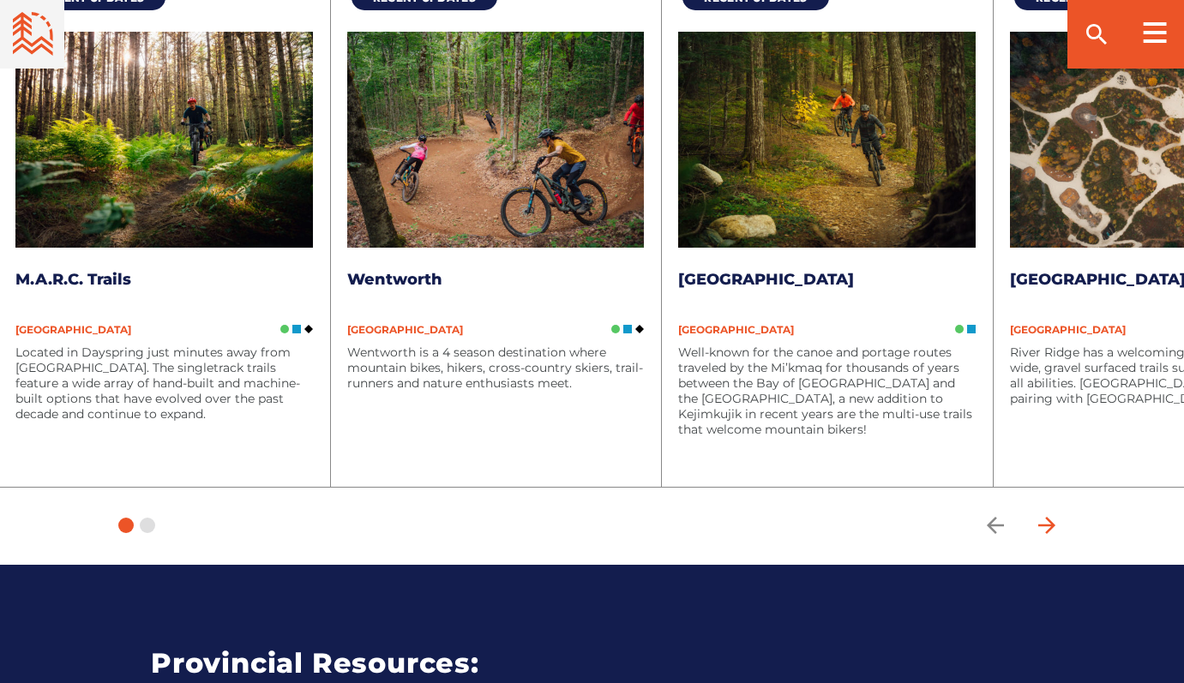
click at [1053, 525] on icon "arrow forward" at bounding box center [1046, 525] width 17 height 17
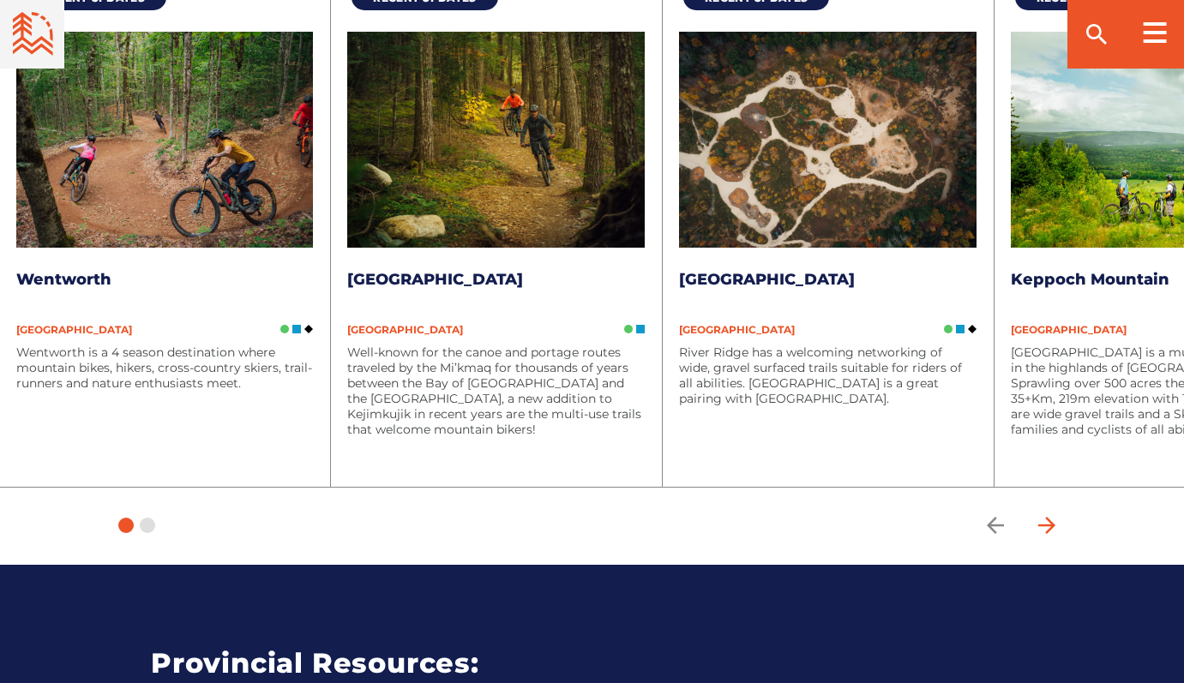
click at [1053, 525] on icon "arrow forward" at bounding box center [1046, 525] width 17 height 17
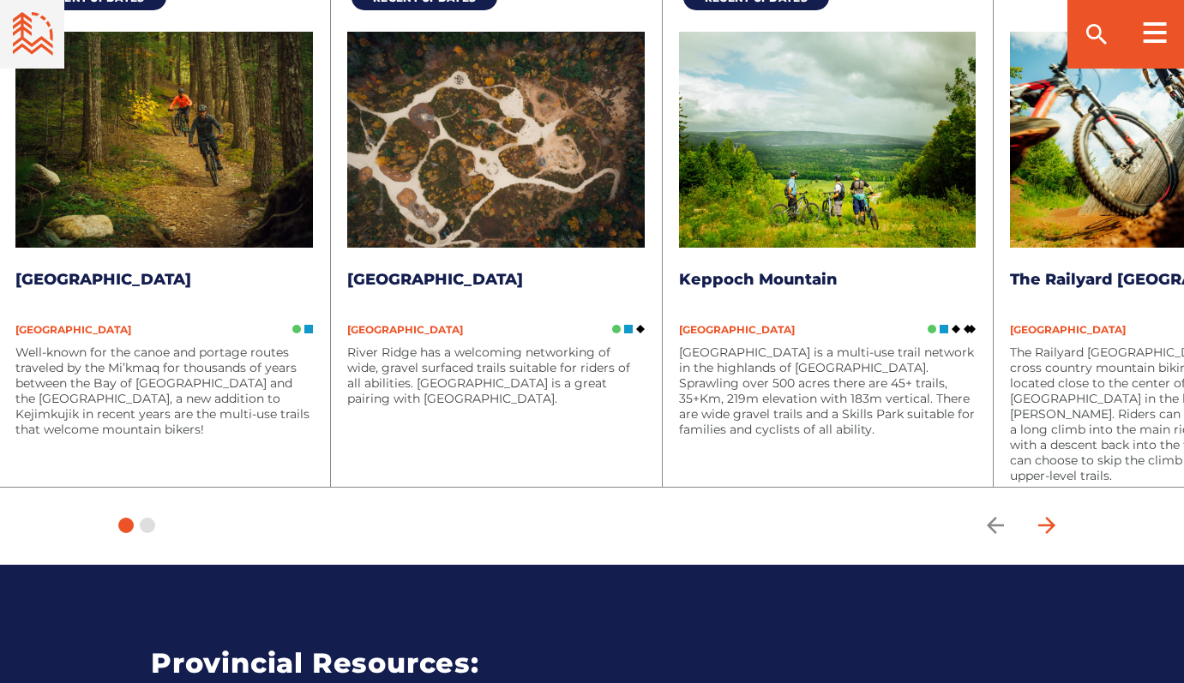
click at [1053, 525] on icon "arrow forward" at bounding box center [1046, 525] width 17 height 17
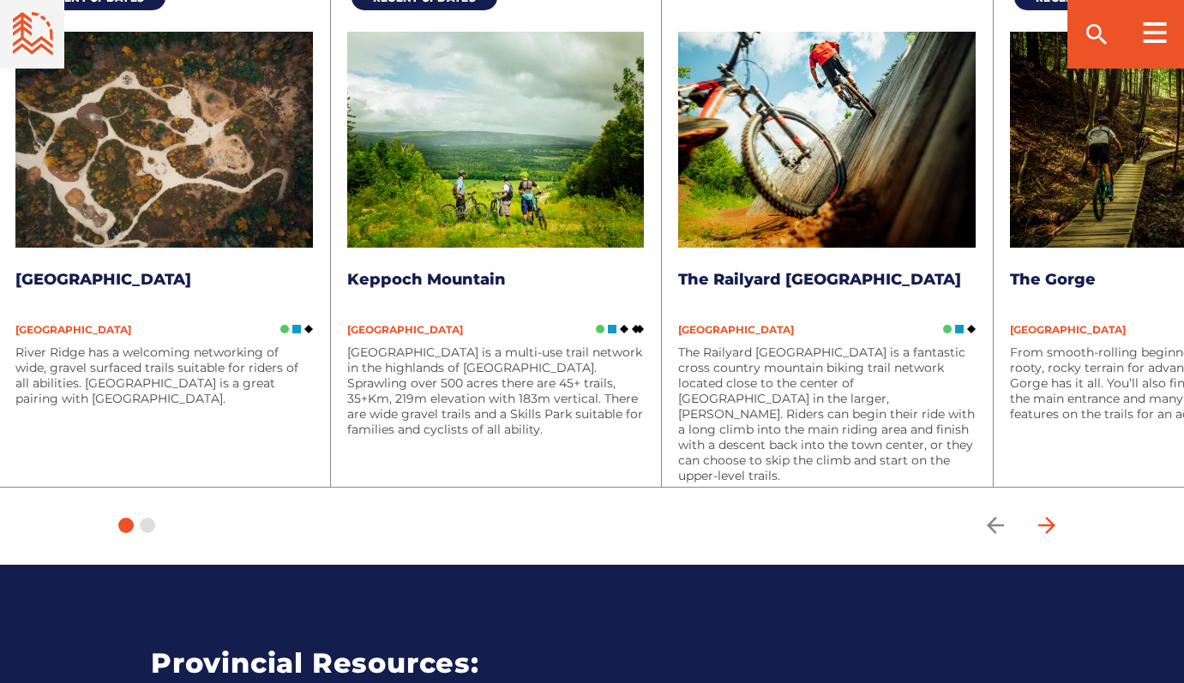
click at [1053, 525] on icon "arrow forward" at bounding box center [1046, 525] width 17 height 17
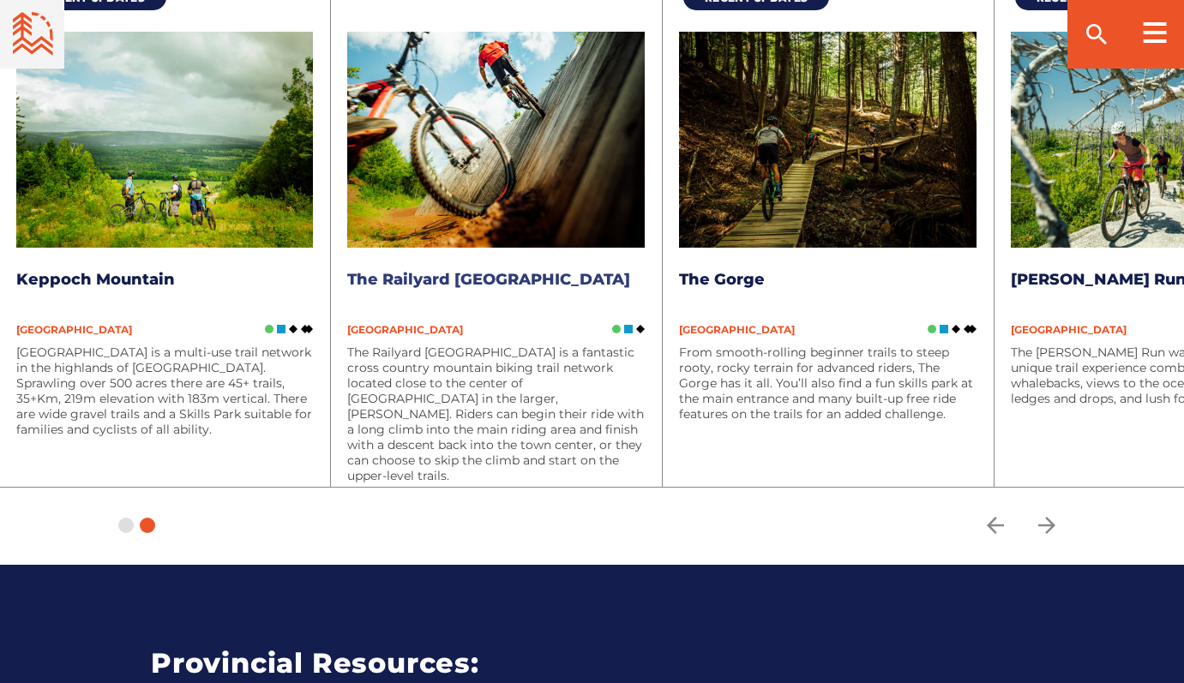
click at [542, 283] on link "The Railyard [GEOGRAPHIC_DATA]" at bounding box center [488, 279] width 283 height 19
click at [1059, 279] on link "[PERSON_NAME] Run" at bounding box center [1099, 279] width 176 height 19
click at [1048, 526] on icon "arrow forward" at bounding box center [1046, 525] width 17 height 17
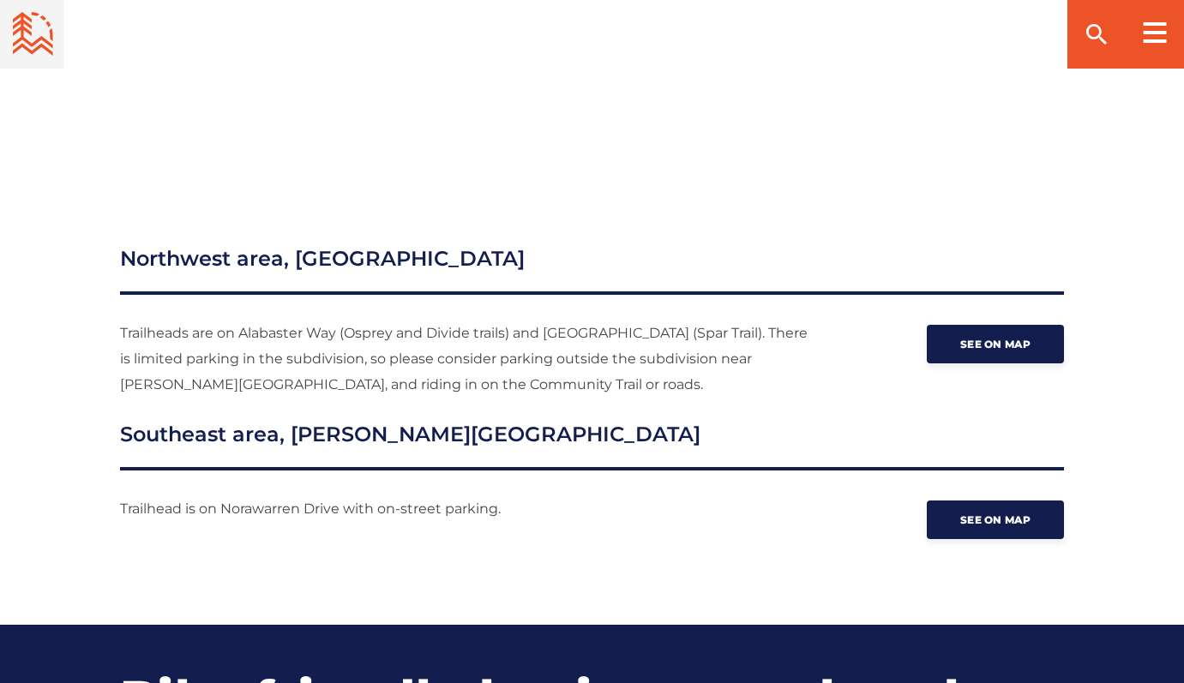
scroll to position [2249, 0]
